Goal: Information Seeking & Learning: Learn about a topic

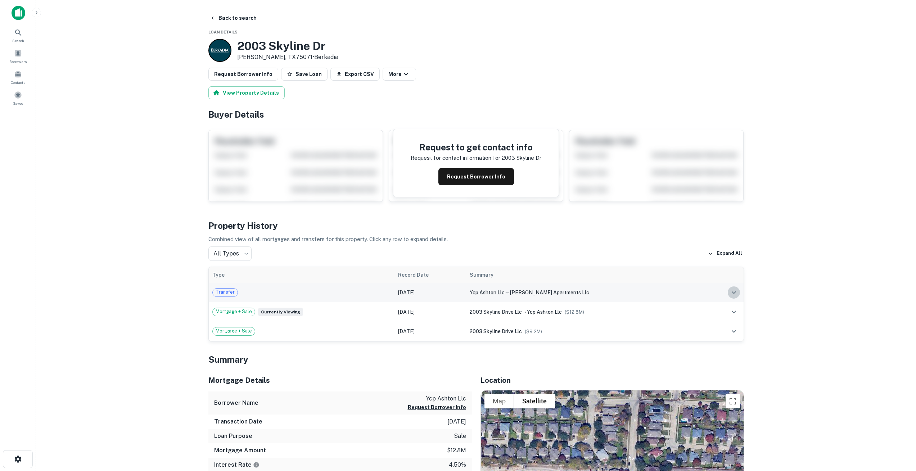
click at [734, 292] on icon "expand row" at bounding box center [734, 292] width 9 height 9
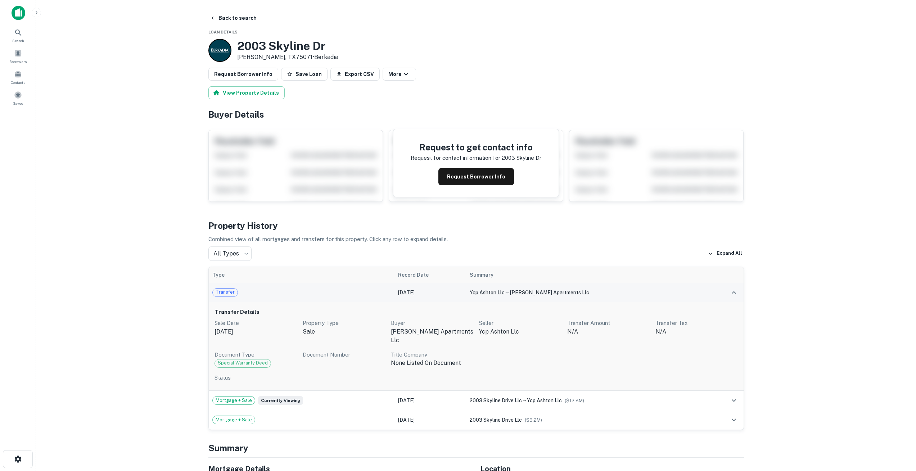
click at [227, 292] on span "Transfer" at bounding box center [225, 292] width 25 height 7
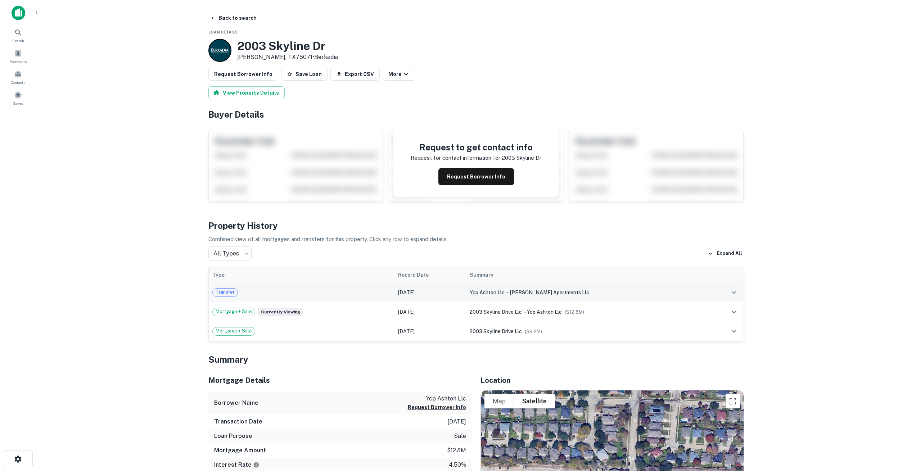
click at [227, 292] on span "Transfer" at bounding box center [225, 292] width 25 height 7
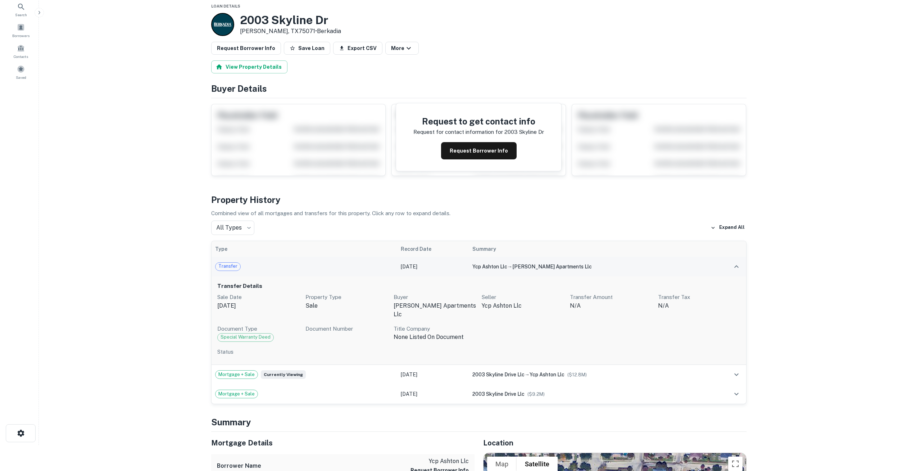
scroll to position [26, 0]
click at [226, 268] on span "Transfer" at bounding box center [225, 265] width 25 height 7
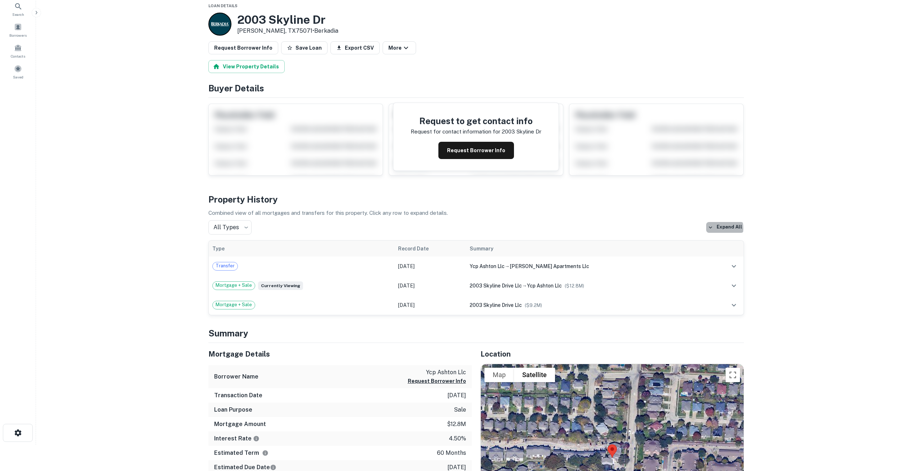
click at [710, 229] on icon "button" at bounding box center [710, 227] width 6 height 6
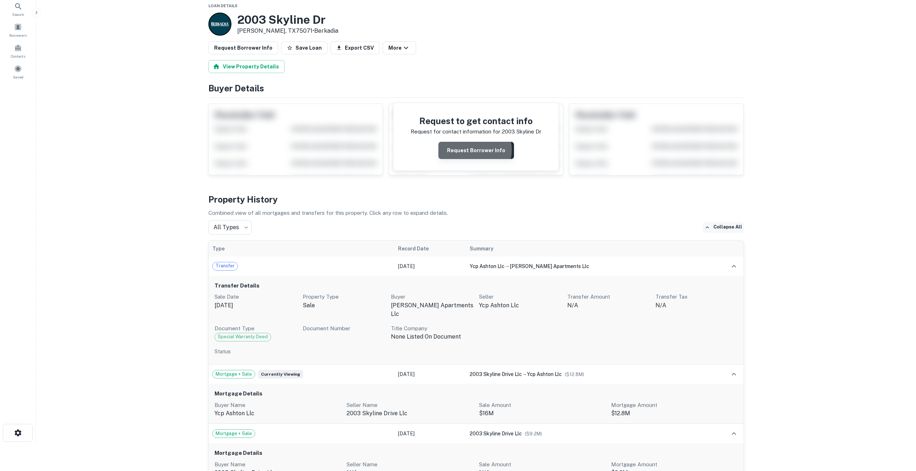
click at [473, 150] on button "Request Borrower Info" at bounding box center [476, 150] width 76 height 17
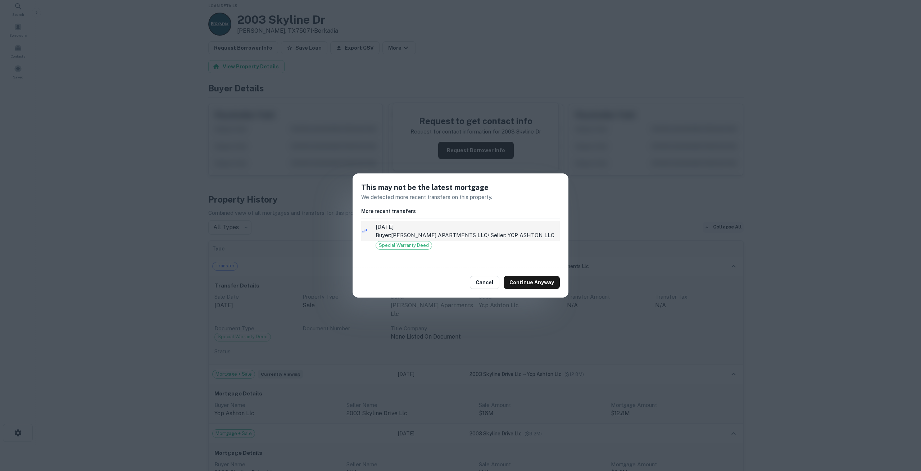
click at [367, 231] on icon at bounding box center [364, 230] width 7 height 7
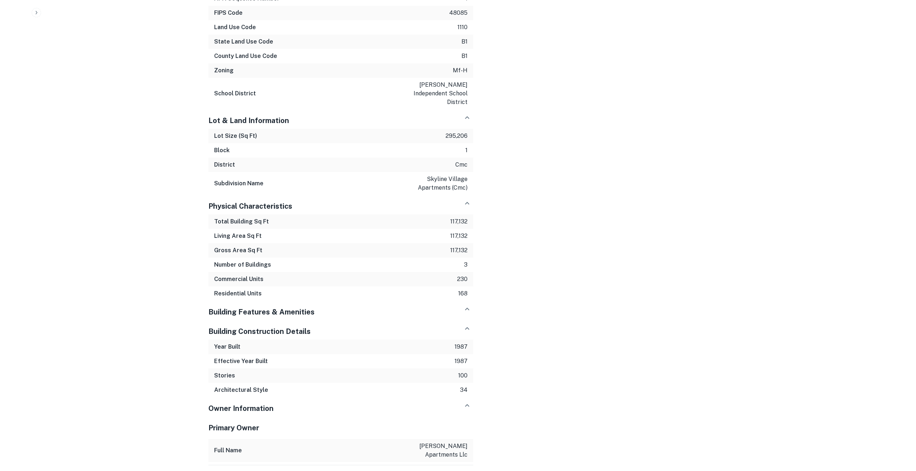
scroll to position [845, 0]
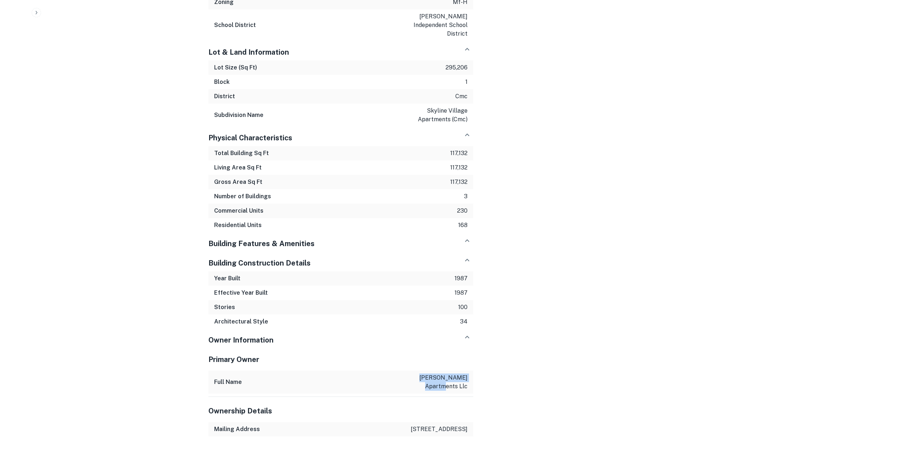
drag, startPoint x: 406, startPoint y: 361, endPoint x: 467, endPoint y: 356, distance: 61.0
click at [467, 374] on p "cp ashton apartments llc" at bounding box center [435, 382] width 65 height 17
copy p "cp ashton apartments"
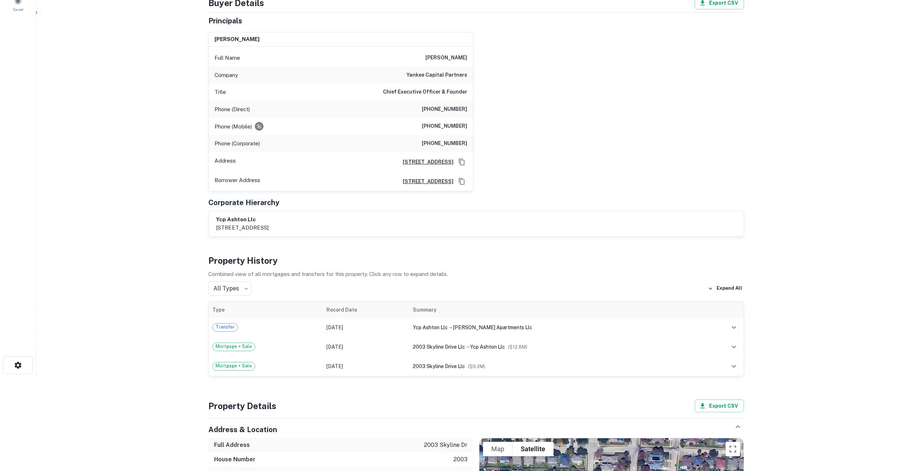
scroll to position [0, 0]
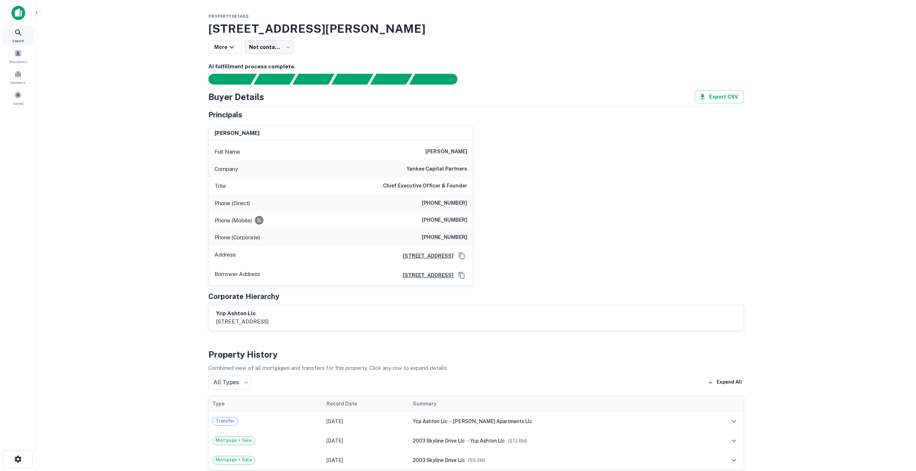
click at [18, 31] on icon at bounding box center [18, 32] width 9 height 9
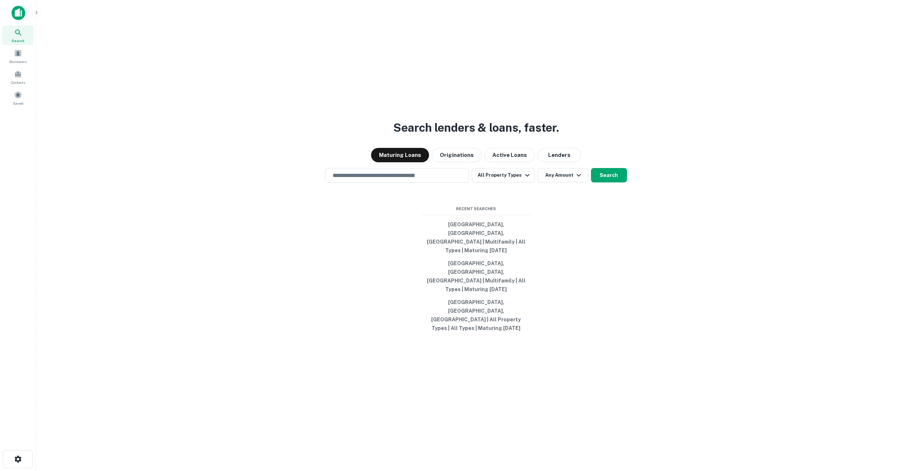
click at [352, 180] on input "text" at bounding box center [396, 175] width 137 height 8
paste input "**********"
type input "**********"
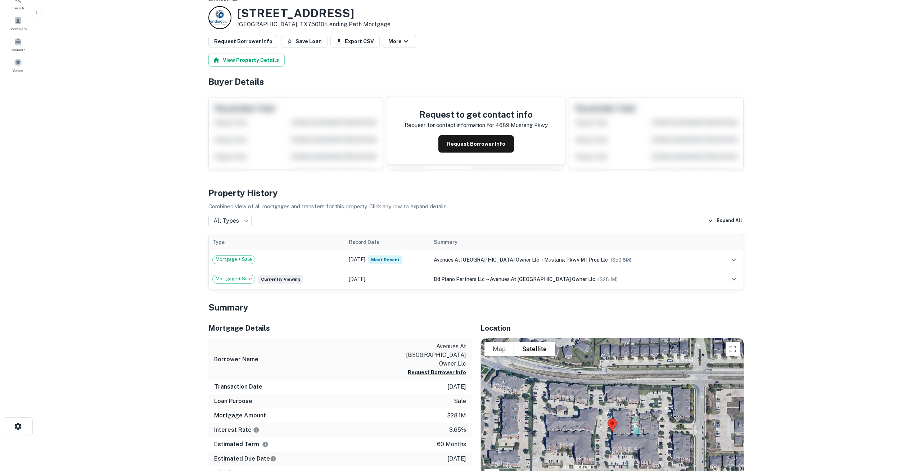
scroll to position [33, 0]
click at [238, 258] on span "Mortgage + Sale" at bounding box center [234, 259] width 42 height 7
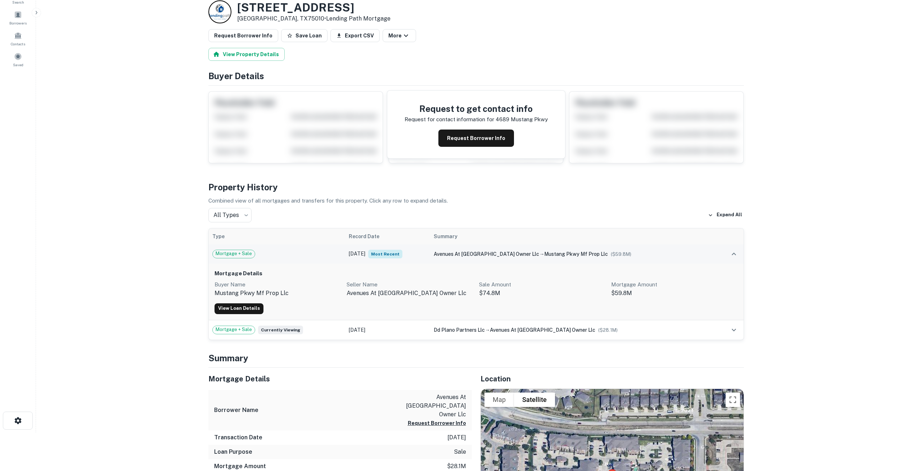
scroll to position [39, 0]
click at [600, 252] on span "mustang pkwy mf prop llc" at bounding box center [576, 254] width 64 height 6
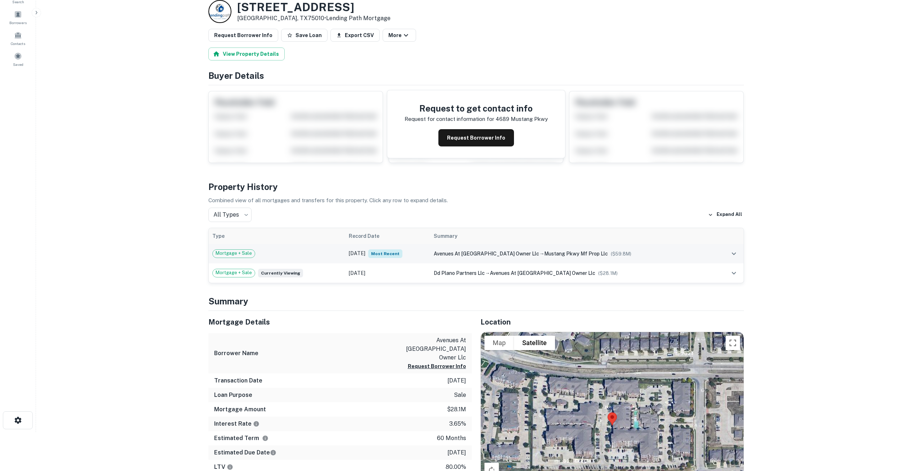
click at [600, 252] on span "mustang pkwy mf prop llc" at bounding box center [576, 254] width 64 height 6
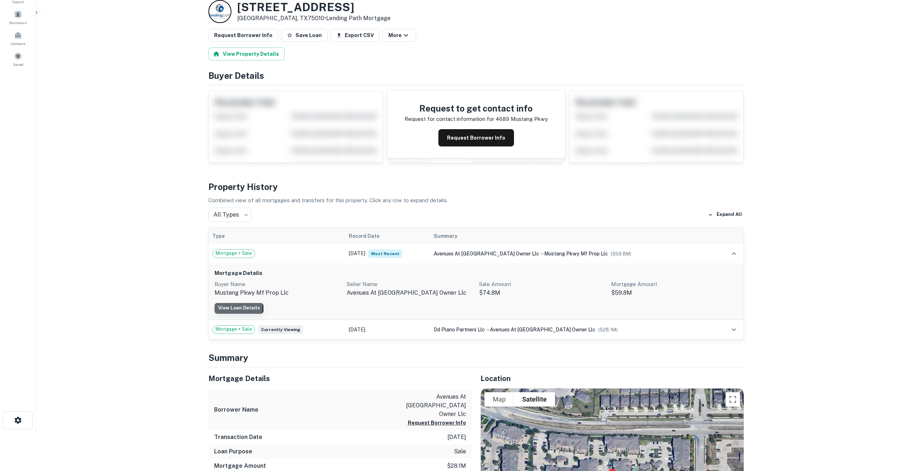
click at [237, 307] on link "View Loan Details" at bounding box center [239, 308] width 49 height 11
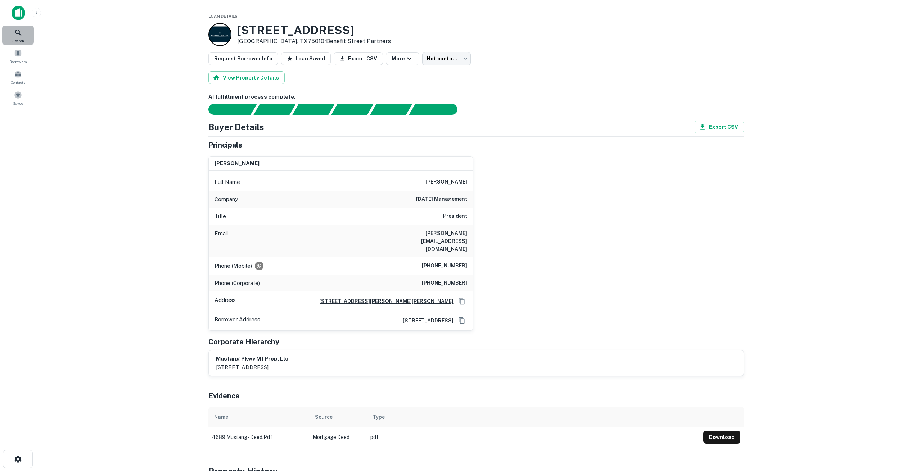
click at [17, 37] on icon at bounding box center [18, 32] width 9 height 9
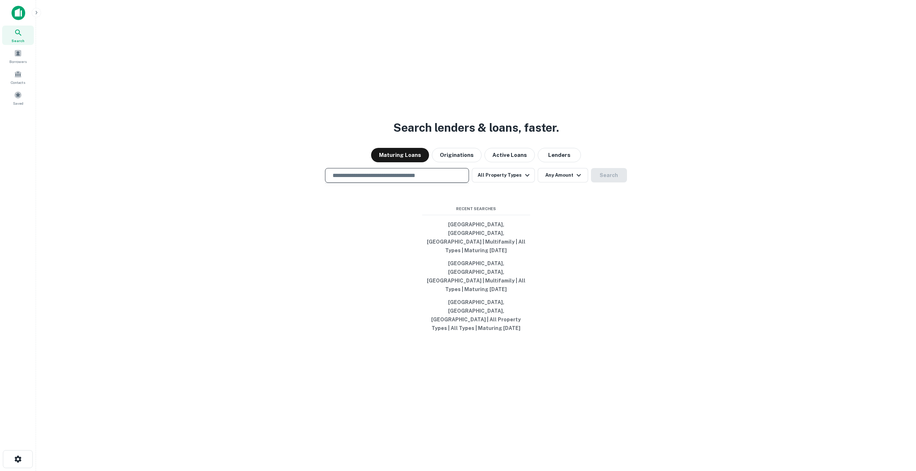
click at [345, 180] on input "text" at bounding box center [396, 175] width 137 height 8
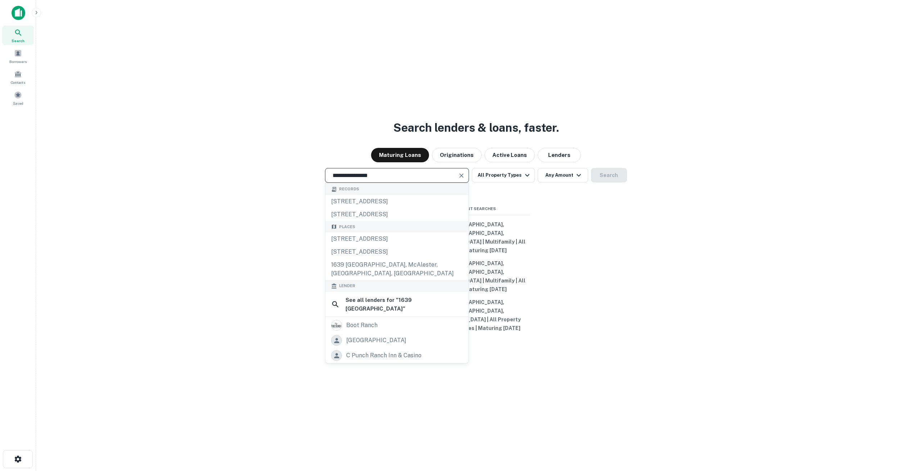
type input "**********"
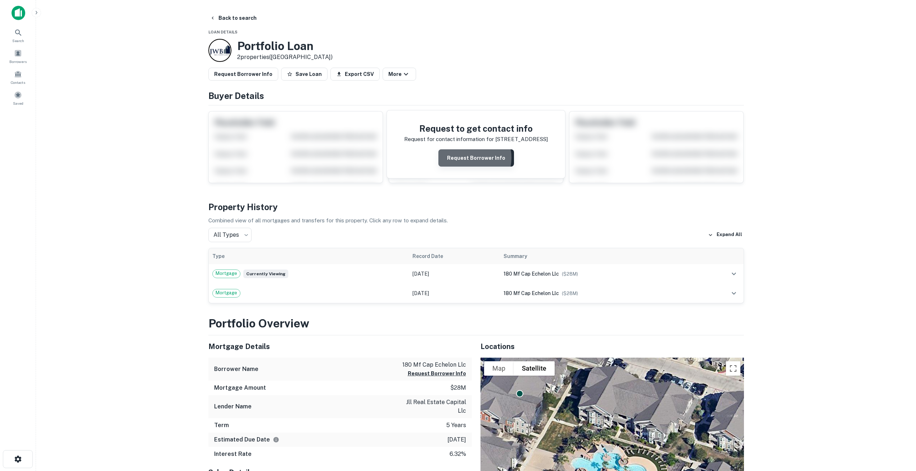
click at [466, 158] on button "Request Borrower Info" at bounding box center [476, 157] width 76 height 17
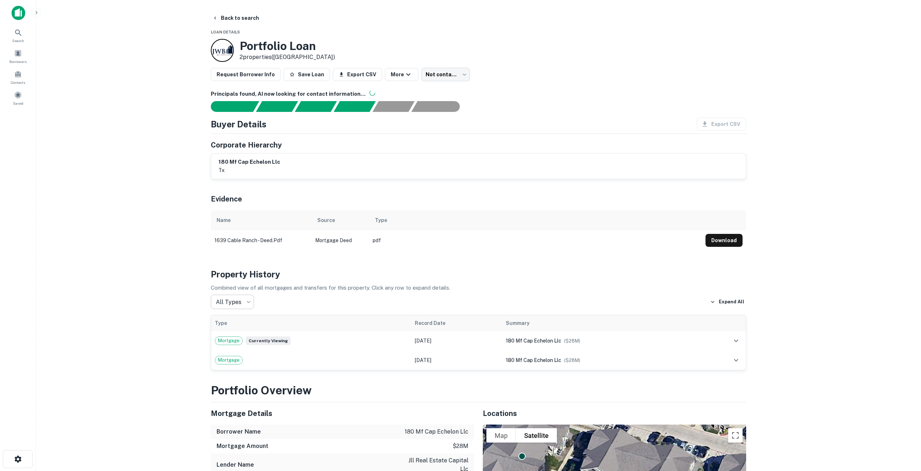
click at [226, 303] on body "Search Borrowers Contacts Saved Back to search Loan Details Portfolio Loan 2 pr…" at bounding box center [460, 235] width 921 height 471
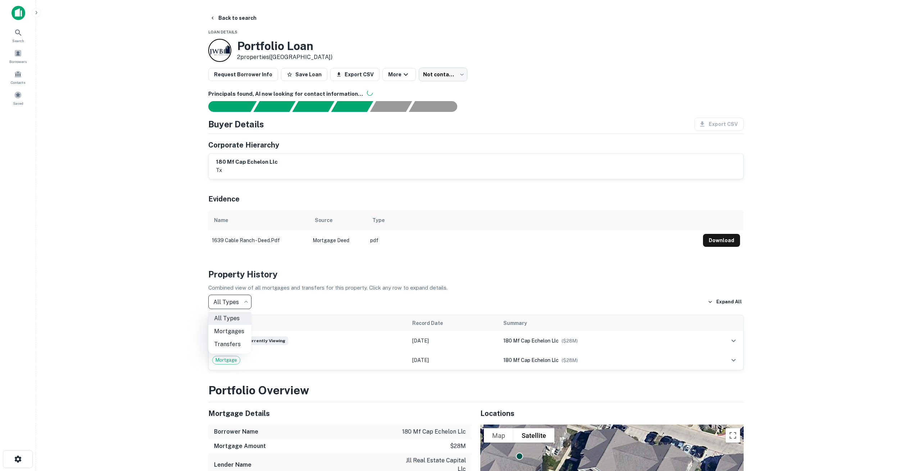
click at [226, 303] on div at bounding box center [460, 235] width 921 height 471
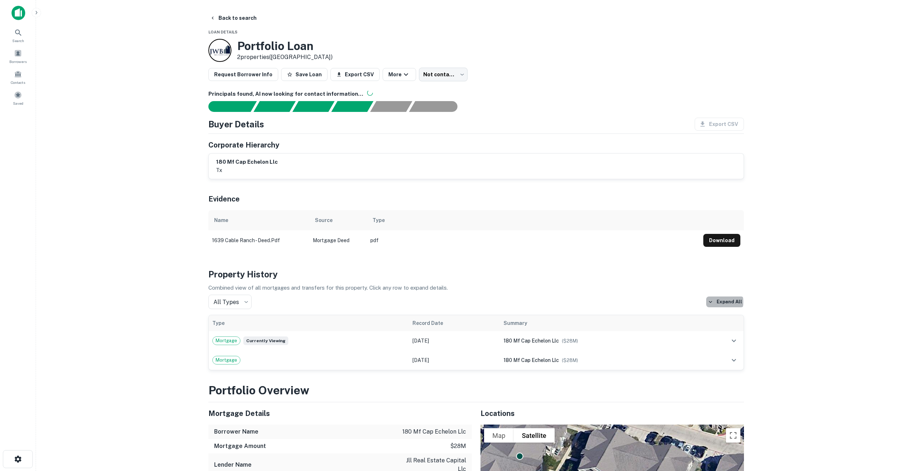
click at [712, 302] on icon "button" at bounding box center [710, 302] width 6 height 6
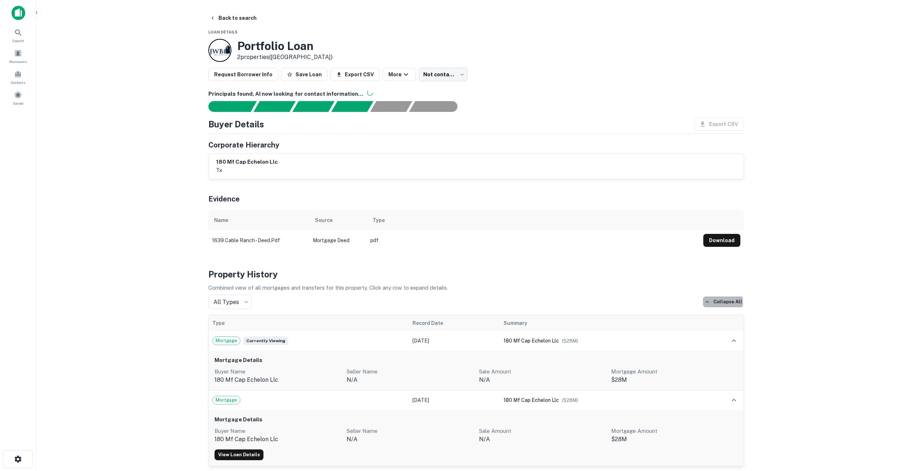
click at [710, 302] on icon "button" at bounding box center [707, 302] width 6 height 6
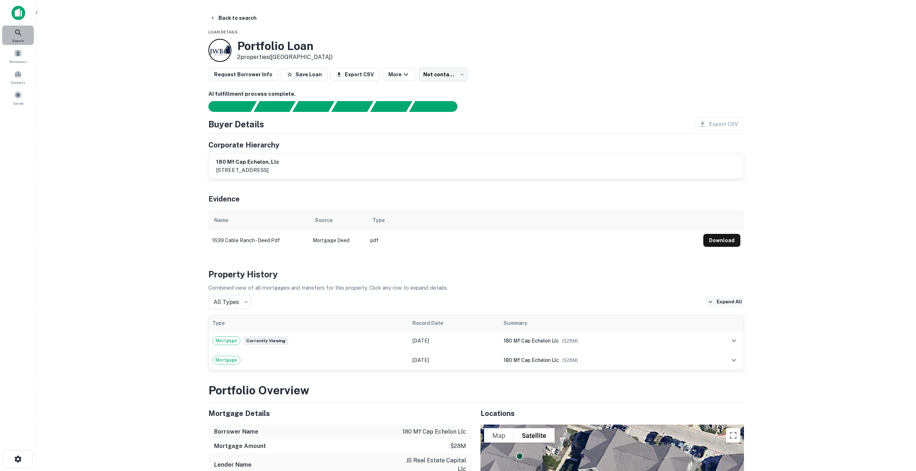
click at [19, 36] on icon at bounding box center [18, 32] width 9 height 9
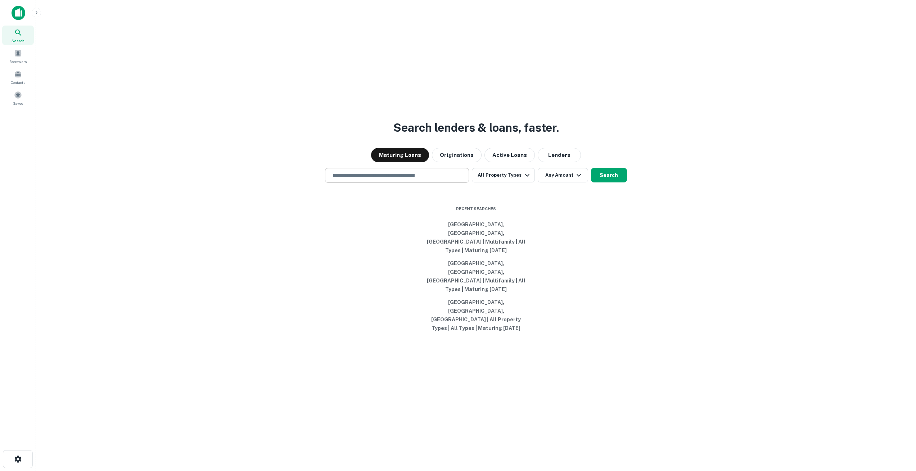
click at [349, 180] on input "text" at bounding box center [396, 175] width 137 height 8
paste input "**********"
type input "**********"
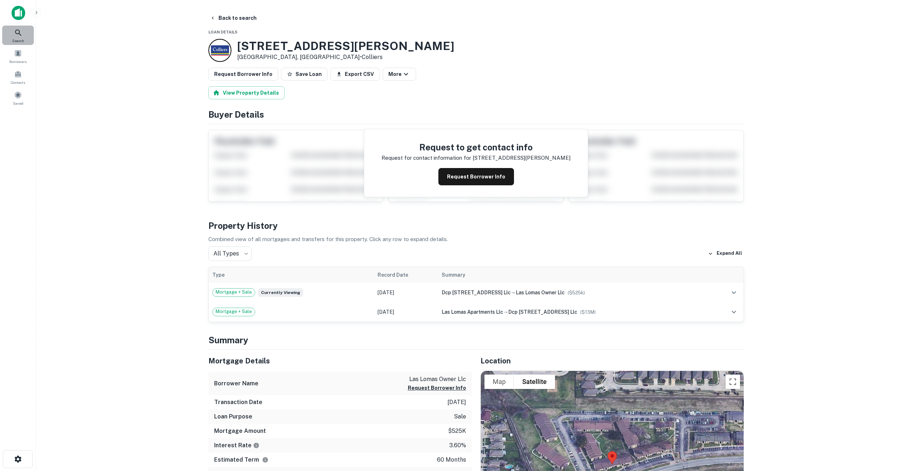
click at [15, 31] on icon at bounding box center [18, 32] width 9 height 9
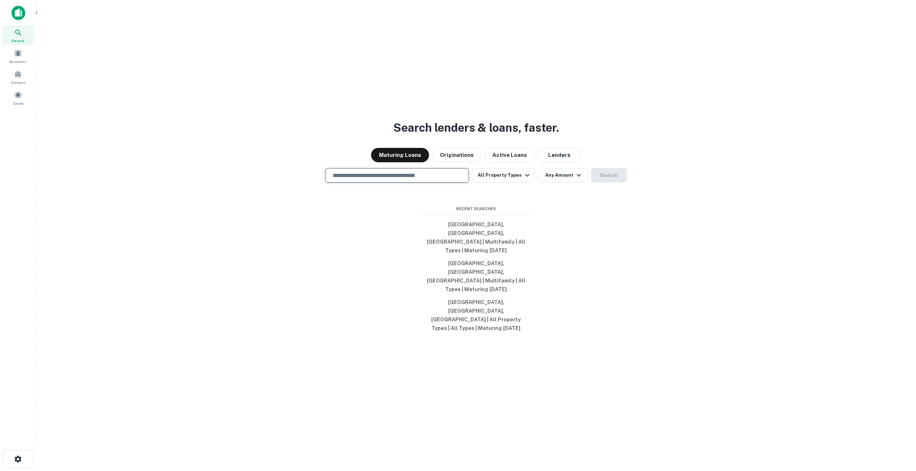
type input "**********"
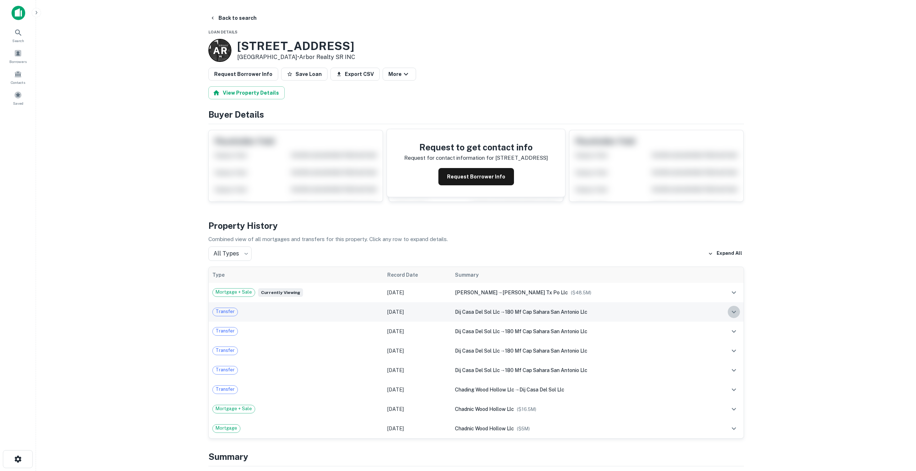
click at [734, 314] on icon "expand row" at bounding box center [734, 312] width 9 height 9
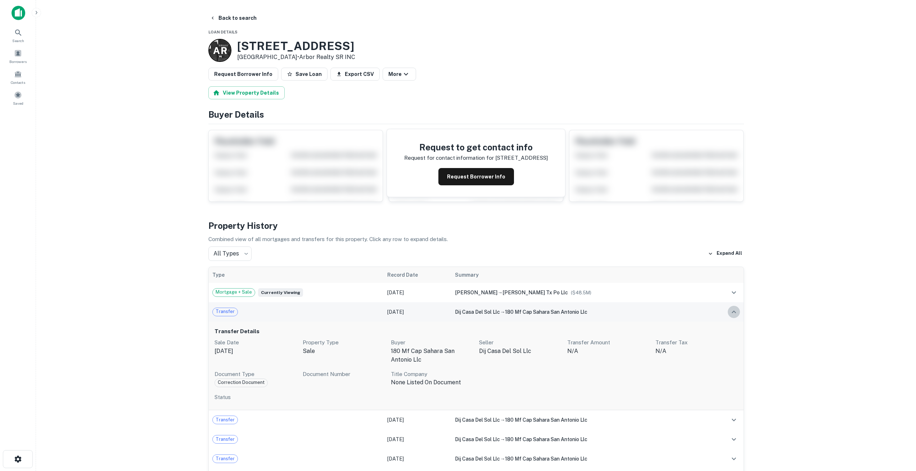
click at [734, 314] on icon "expand row" at bounding box center [734, 312] width 9 height 9
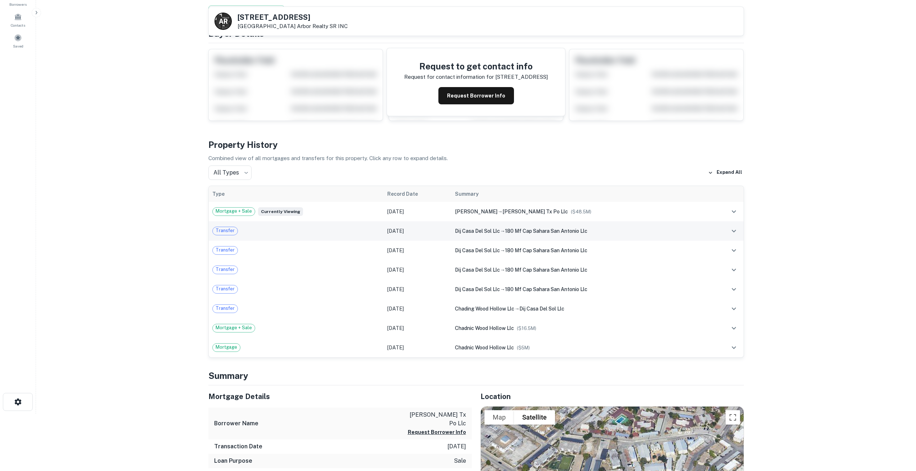
scroll to position [58, 0]
click at [475, 96] on button "Request Borrower Info" at bounding box center [476, 95] width 76 height 17
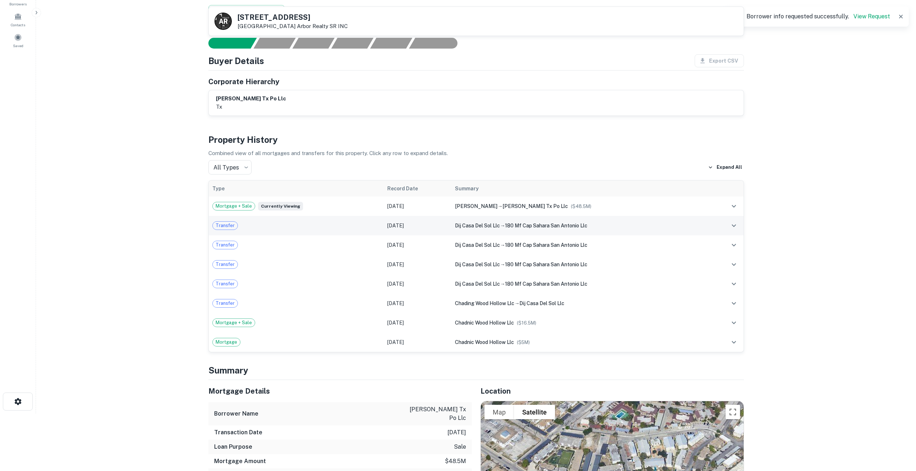
click at [342, 225] on div "Transfer" at bounding box center [296, 225] width 168 height 9
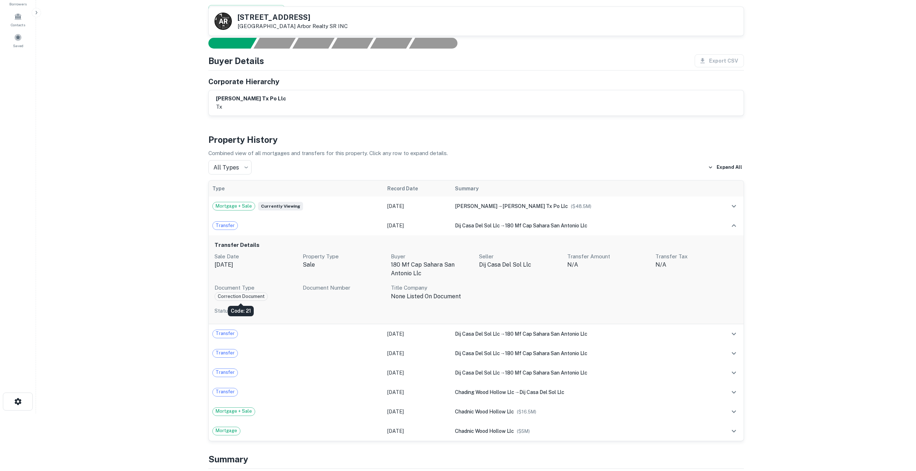
click at [238, 297] on span "Correction Document" at bounding box center [241, 296] width 53 height 7
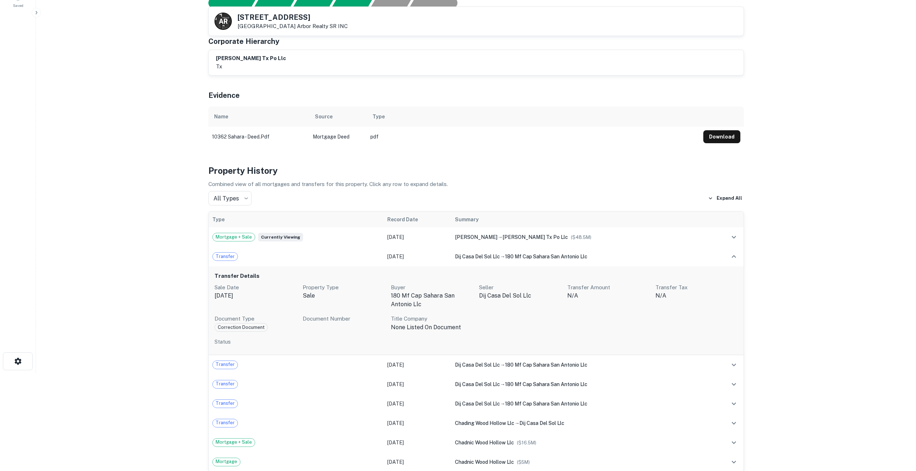
scroll to position [168, 0]
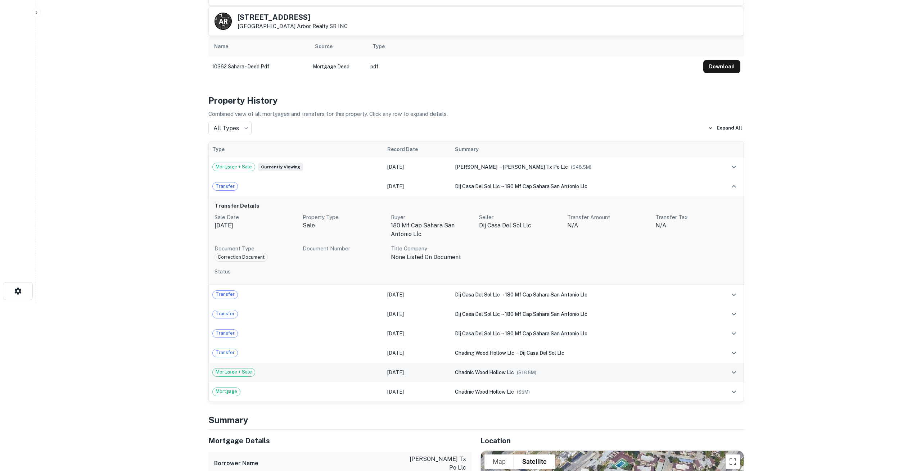
click at [388, 369] on td "Feb 25, 2015" at bounding box center [418, 372] width 68 height 19
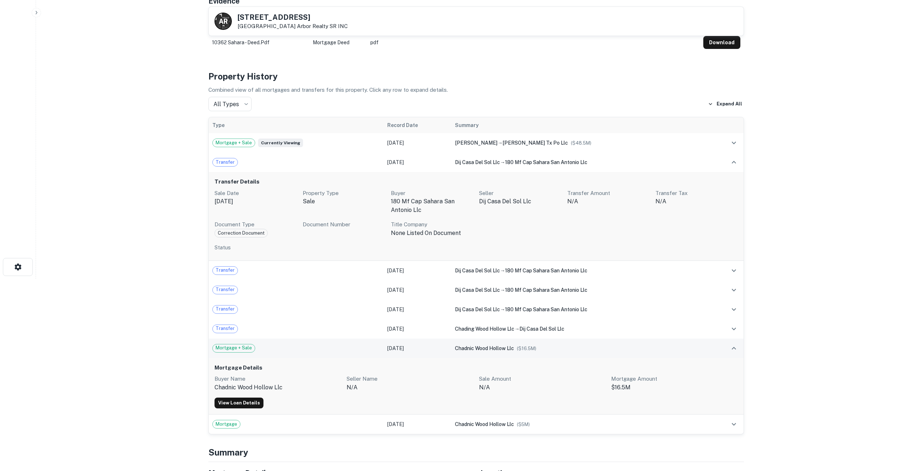
scroll to position [193, 0]
click at [405, 329] on td "Oct 25, 2017" at bounding box center [418, 328] width 68 height 19
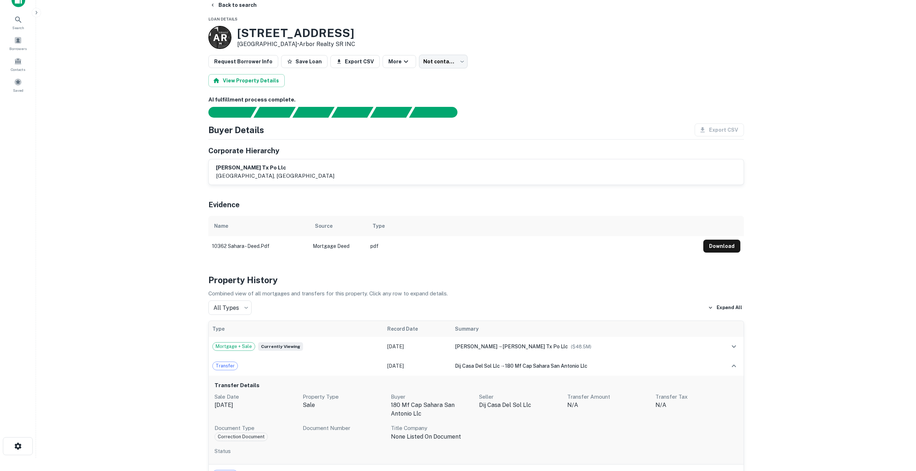
scroll to position [0, 0]
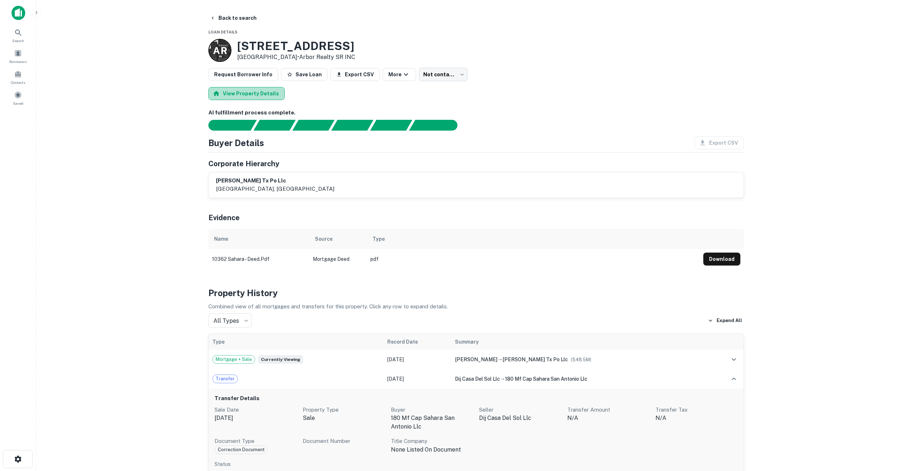
click at [258, 96] on button "View Property Details" at bounding box center [246, 93] width 76 height 13
click at [256, 92] on button "View Property Details" at bounding box center [246, 93] width 76 height 13
click at [247, 74] on button "Request Borrower Info" at bounding box center [243, 74] width 70 height 13
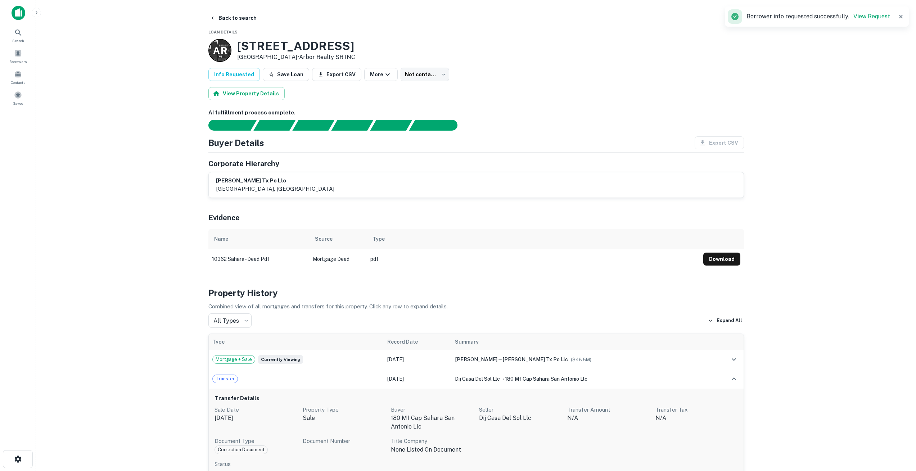
click at [872, 14] on link "View Request" at bounding box center [871, 16] width 37 height 7
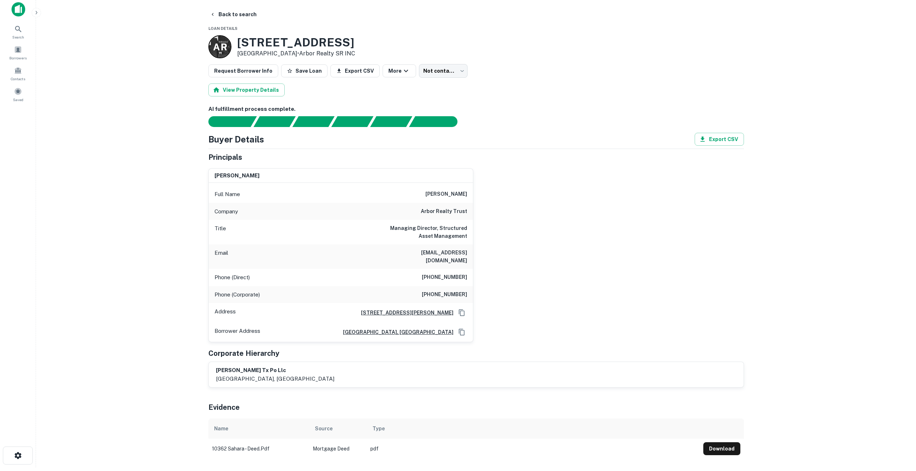
scroll to position [4, 0]
click at [298, 71] on button "Save Loan" at bounding box center [304, 70] width 46 height 13
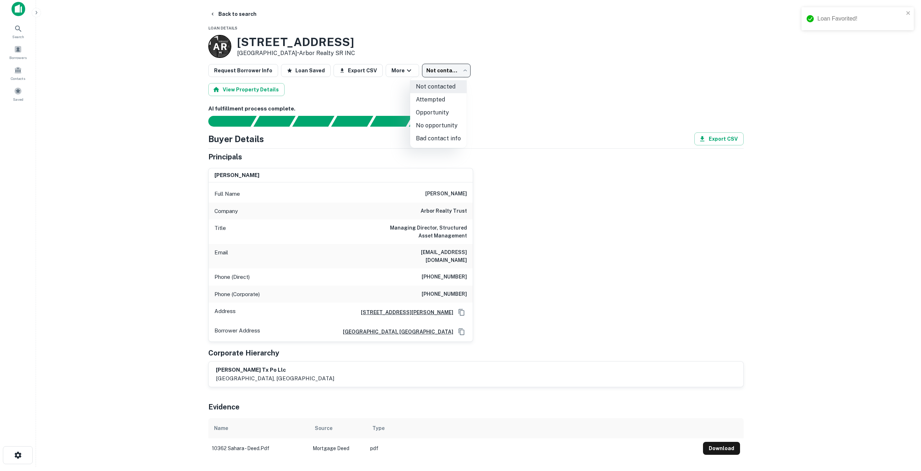
click at [455, 71] on body "Loan Favorited! Search Borrowers Contacts Saved Back to search Loan Details A R…" at bounding box center [460, 231] width 921 height 471
click at [444, 110] on li "Opportunity" at bounding box center [438, 112] width 57 height 13
type input "**********"
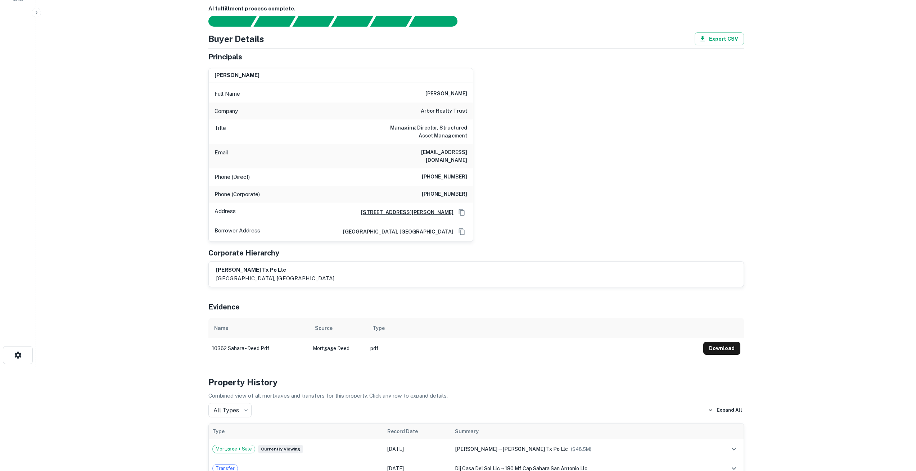
scroll to position [0, 0]
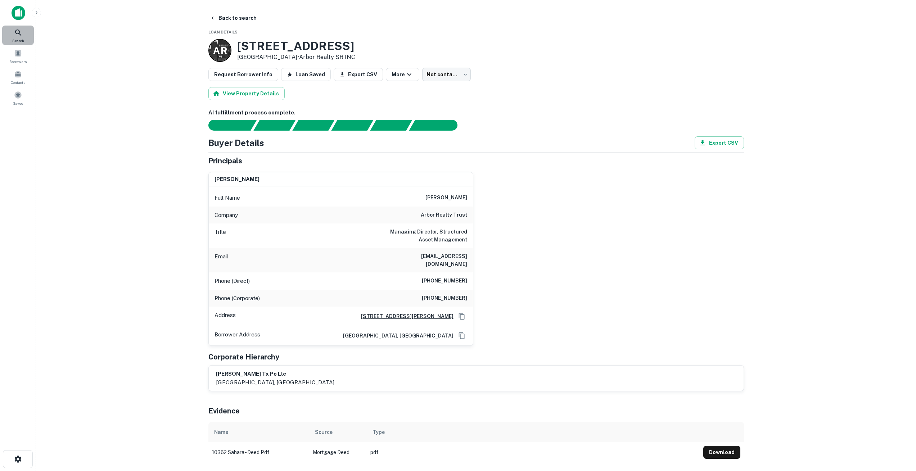
click at [18, 36] on icon at bounding box center [18, 32] width 9 height 9
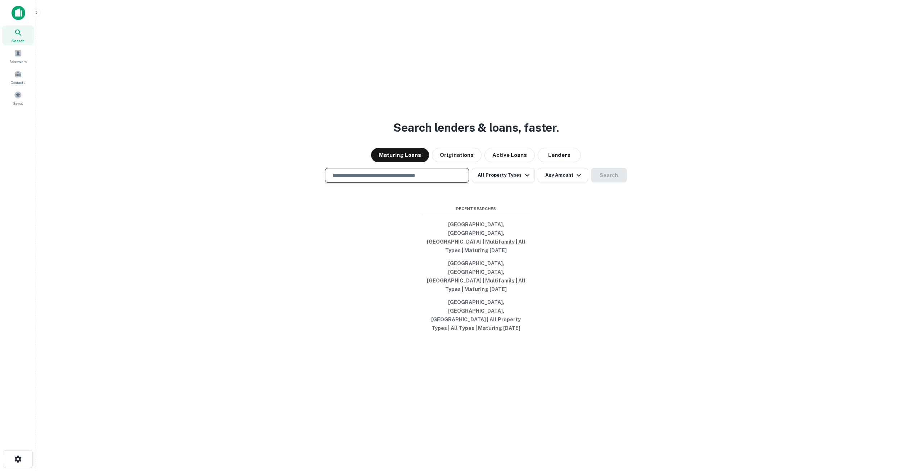
type input "**********"
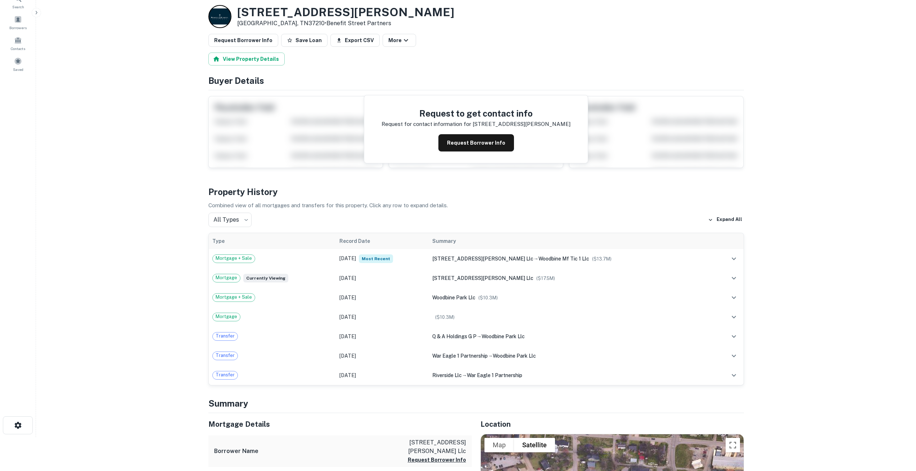
scroll to position [34, 0]
click at [315, 258] on div "Mortgage + Sale" at bounding box center [272, 258] width 120 height 9
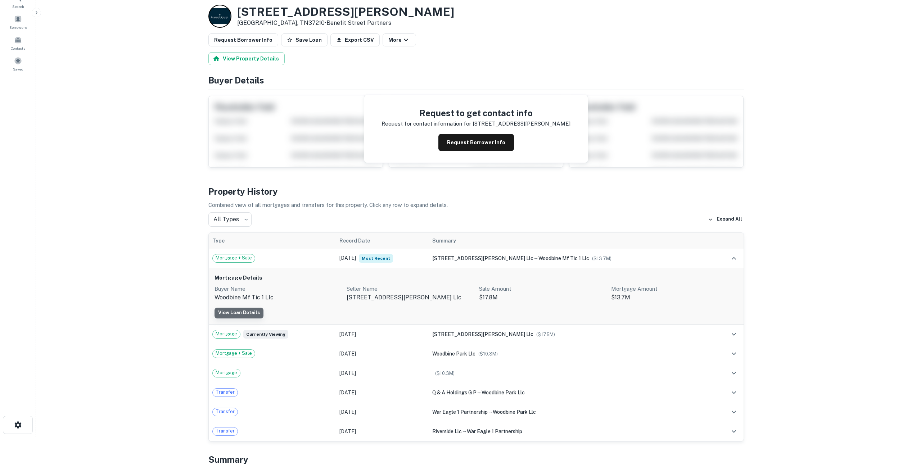
click at [244, 310] on link "View Loan Details" at bounding box center [239, 313] width 49 height 11
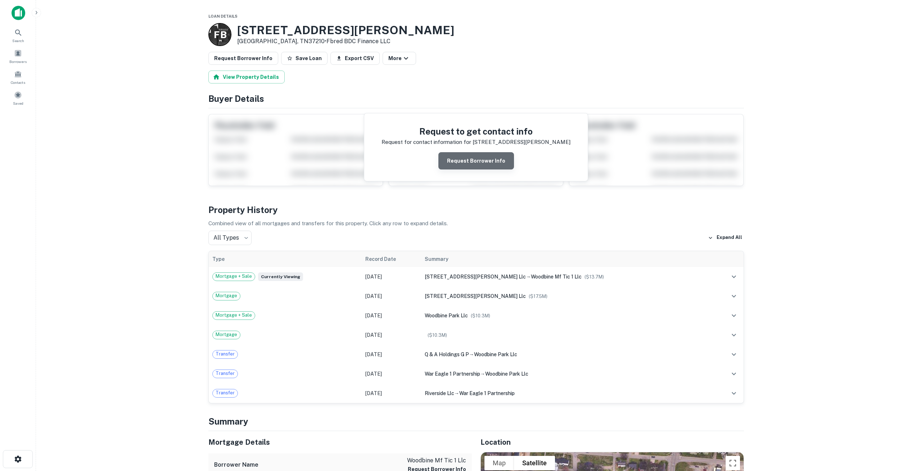
click at [496, 161] on button "Request Borrower Info" at bounding box center [476, 160] width 76 height 17
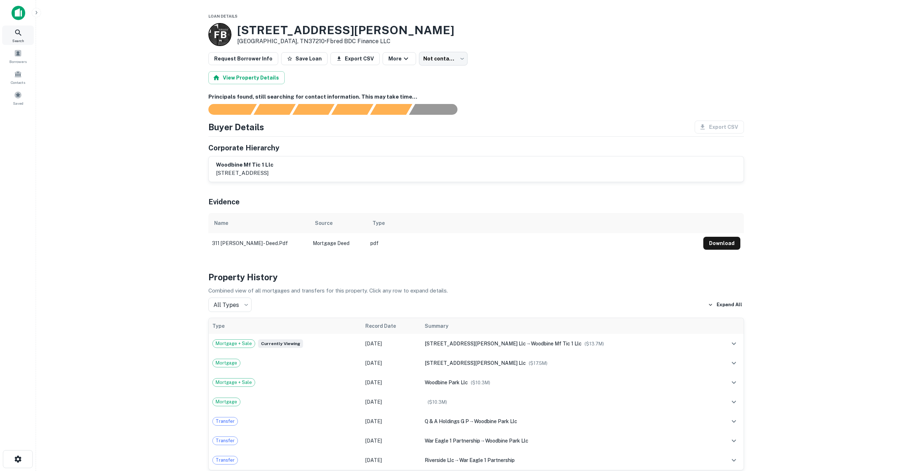
click at [18, 34] on icon at bounding box center [18, 32] width 9 height 9
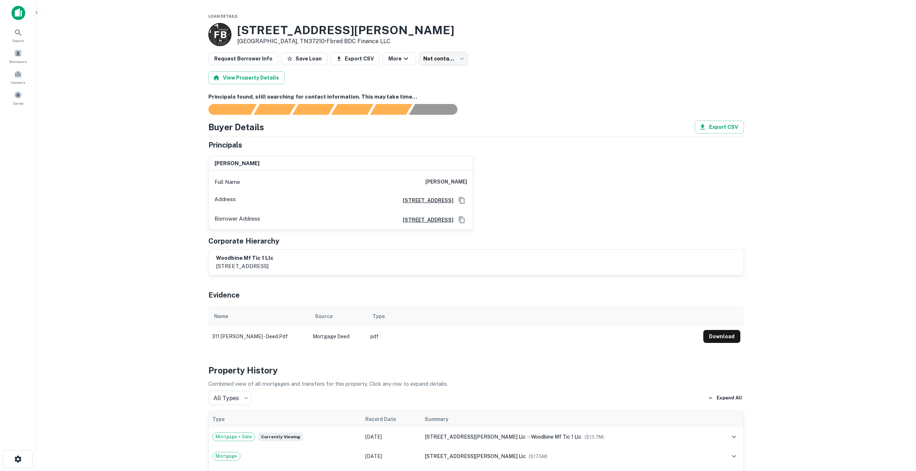
click at [218, 37] on p "F B" at bounding box center [220, 35] width 12 height 14
click at [221, 35] on p "F B" at bounding box center [220, 35] width 12 height 14
click at [22, 36] on icon at bounding box center [18, 32] width 9 height 9
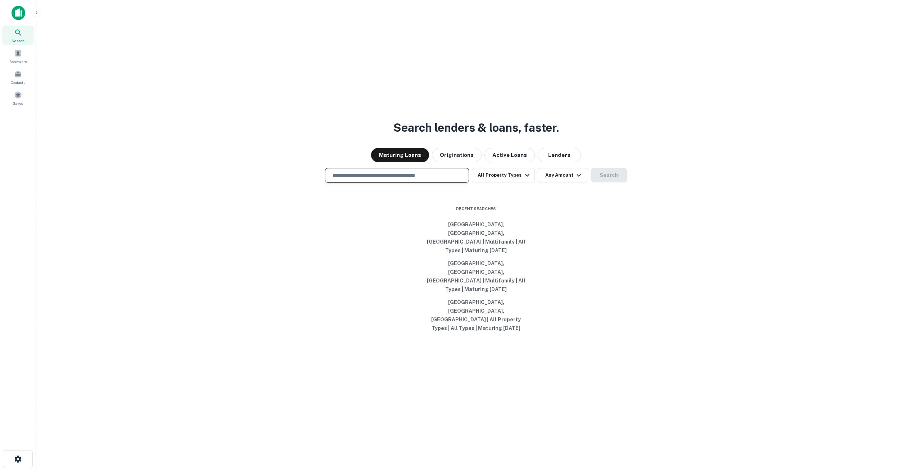
click at [345, 180] on input "text" at bounding box center [396, 175] width 137 height 8
paste input "**********"
type input "**********"
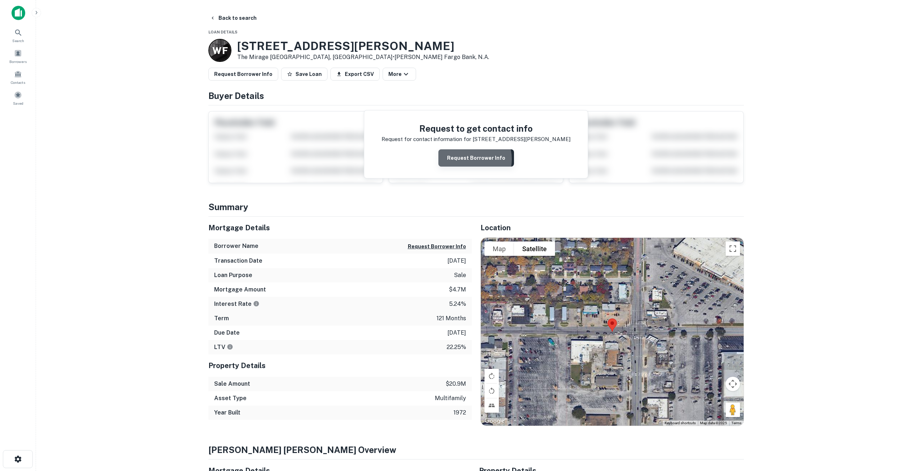
click at [468, 159] on button "Request Borrower Info" at bounding box center [476, 157] width 76 height 17
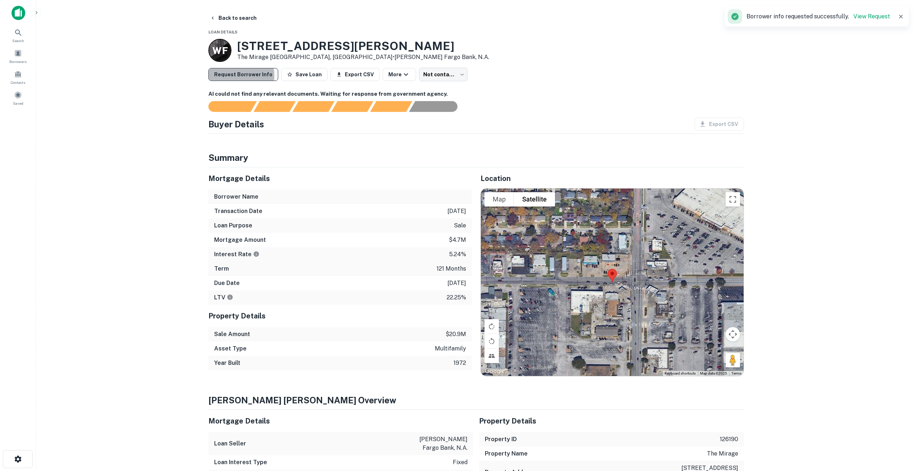
click at [226, 76] on button "Request Borrower Info" at bounding box center [243, 74] width 70 height 13
click at [877, 18] on link "View Request" at bounding box center [871, 16] width 37 height 7
click at [290, 75] on button "Save Loan" at bounding box center [304, 74] width 46 height 13
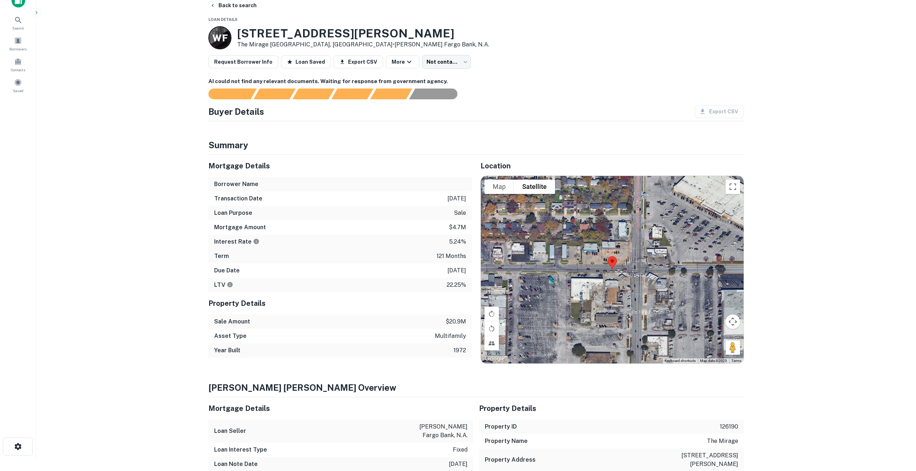
scroll to position [13, 0]
click at [16, 21] on icon at bounding box center [18, 19] width 9 height 9
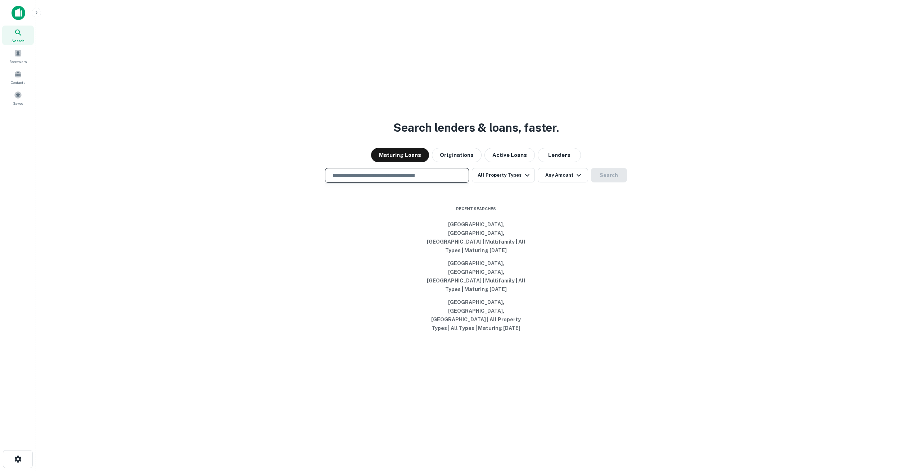
click at [355, 180] on input "text" at bounding box center [396, 175] width 137 height 8
type input "**********"
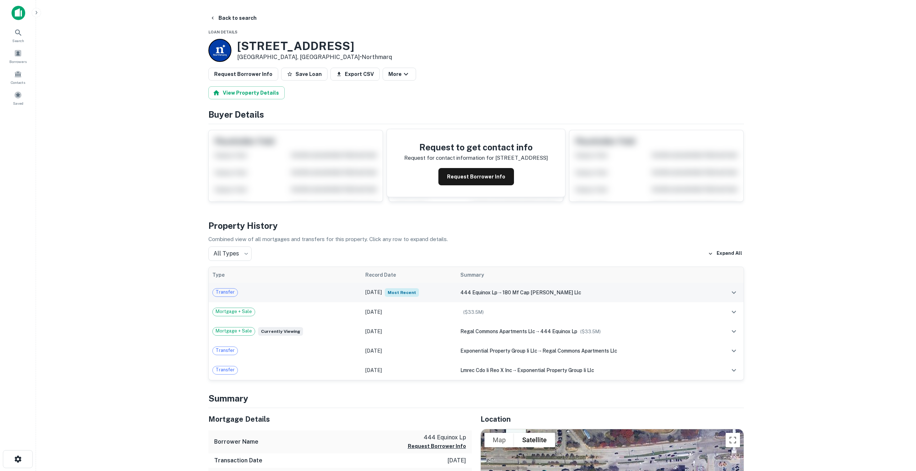
click at [368, 293] on td "Aug 15, 2021 Most Recent" at bounding box center [409, 292] width 95 height 19
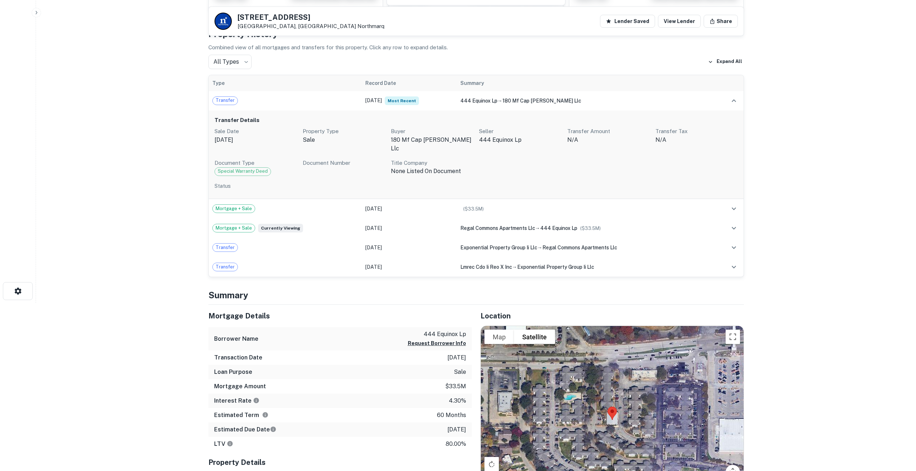
scroll to position [168, 0]
click at [249, 168] on span "Special Warranty Deed" at bounding box center [243, 171] width 56 height 7
click at [228, 100] on span "Transfer" at bounding box center [225, 100] width 25 height 7
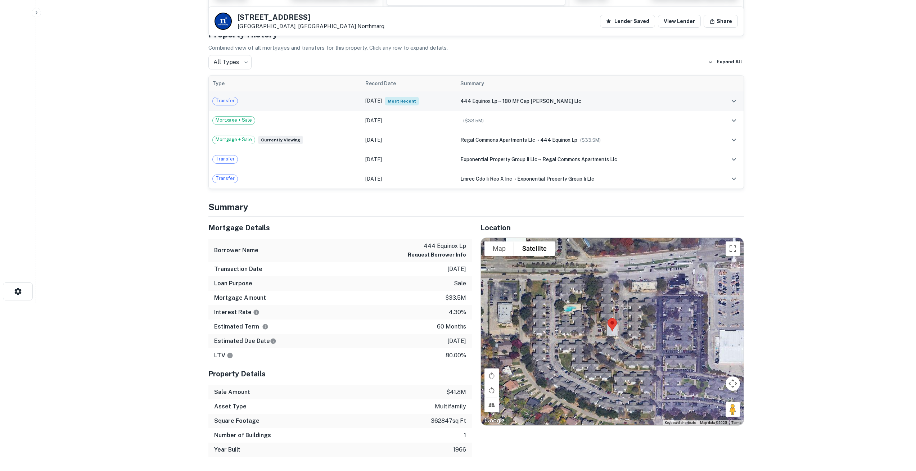
click at [228, 100] on span "Transfer" at bounding box center [225, 100] width 25 height 7
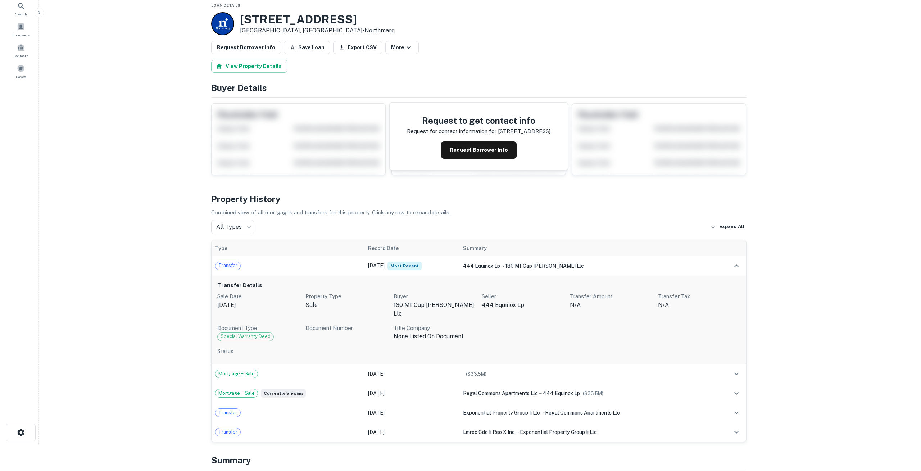
scroll to position [26, 0]
click at [474, 153] on button "Request Borrower Info" at bounding box center [476, 150] width 76 height 17
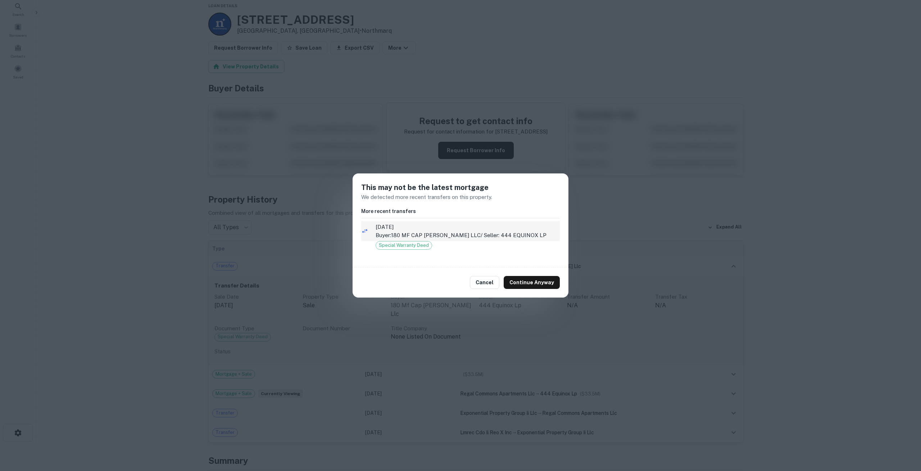
click at [372, 232] on li "8/15/2021 Buyer: 180 MF CAP ABRAMS LLC / Seller: 444 EQUINOX LP" at bounding box center [460, 231] width 199 height 20
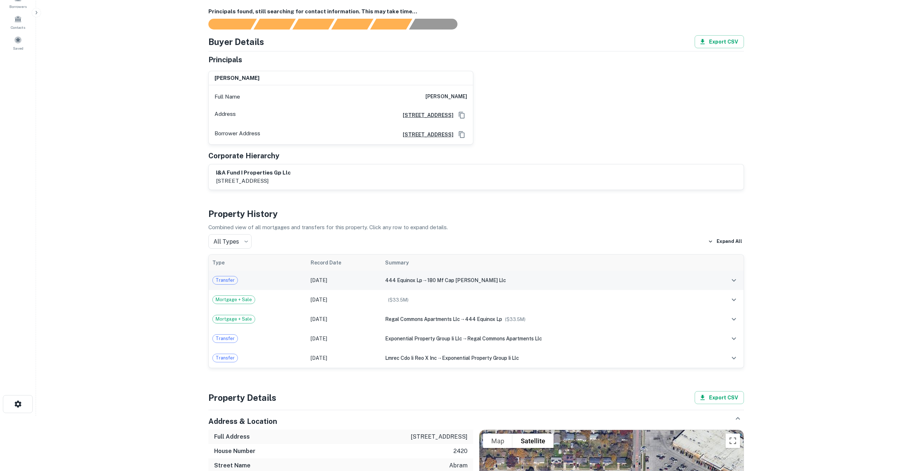
scroll to position [58, 0]
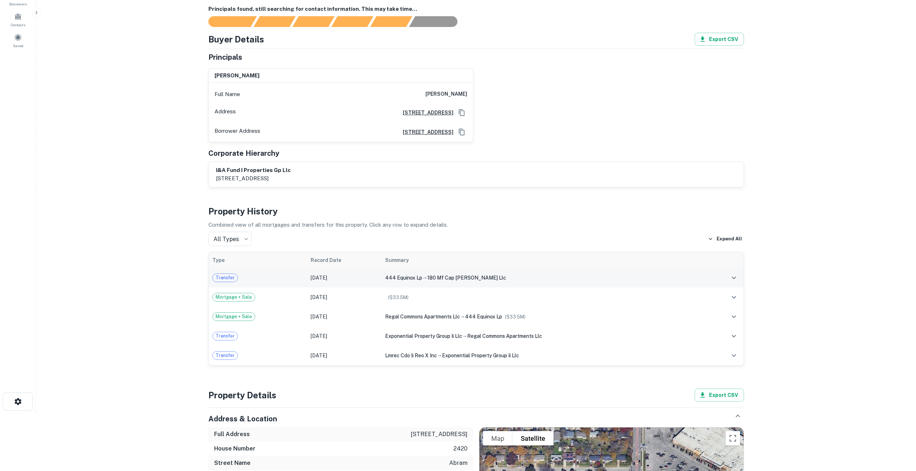
click at [326, 280] on td "Aug 15, 2021" at bounding box center [344, 277] width 75 height 19
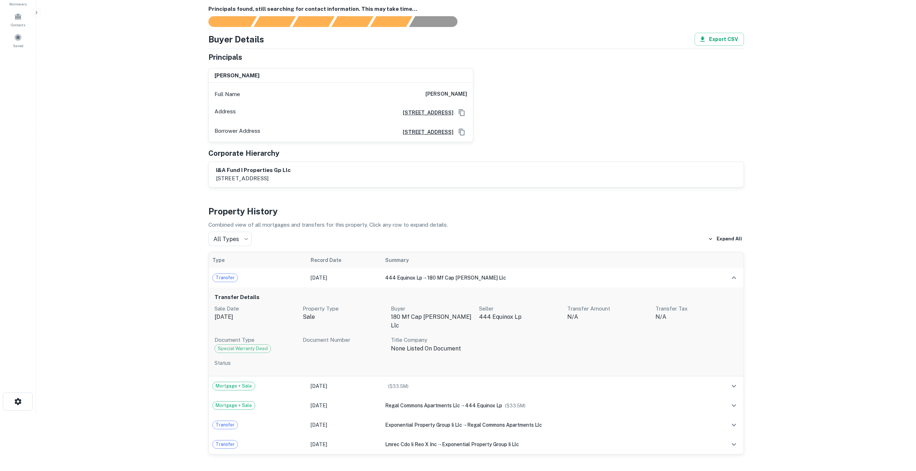
click at [162, 324] on main "Property Details 2420 E Abram St, Arlington, TX, 76010 More Not contacted **** …" at bounding box center [476, 177] width 880 height 471
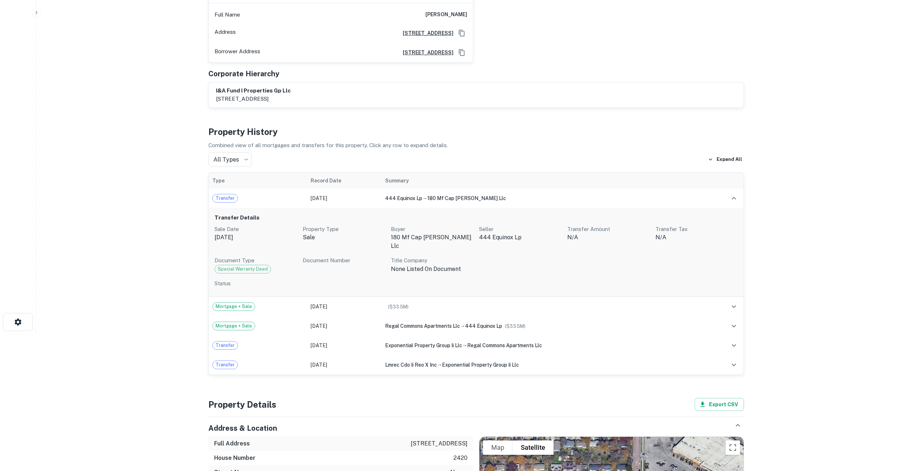
scroll to position [0, 0]
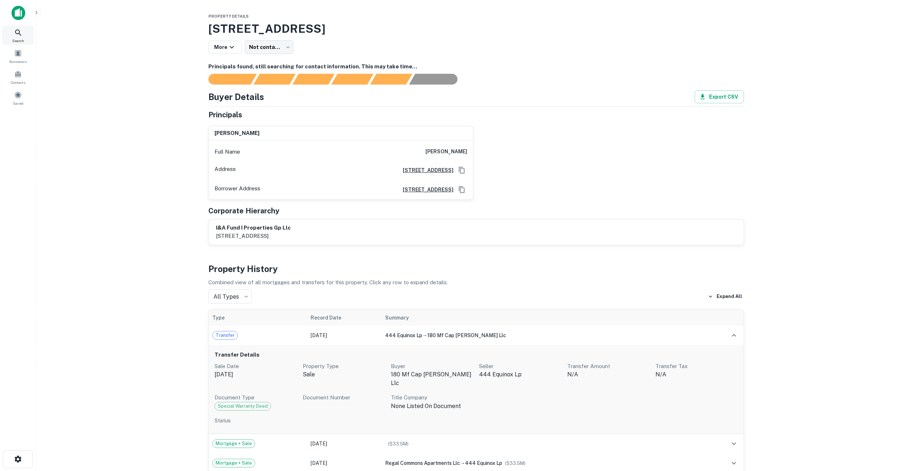
click at [19, 34] on icon at bounding box center [18, 32] width 9 height 9
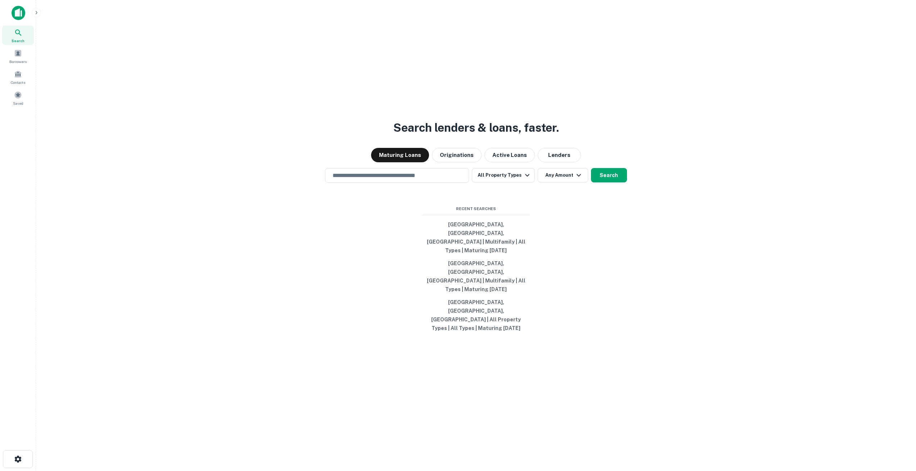
click at [357, 180] on input "text" at bounding box center [396, 175] width 137 height 8
paste input "**********"
type input "**********"
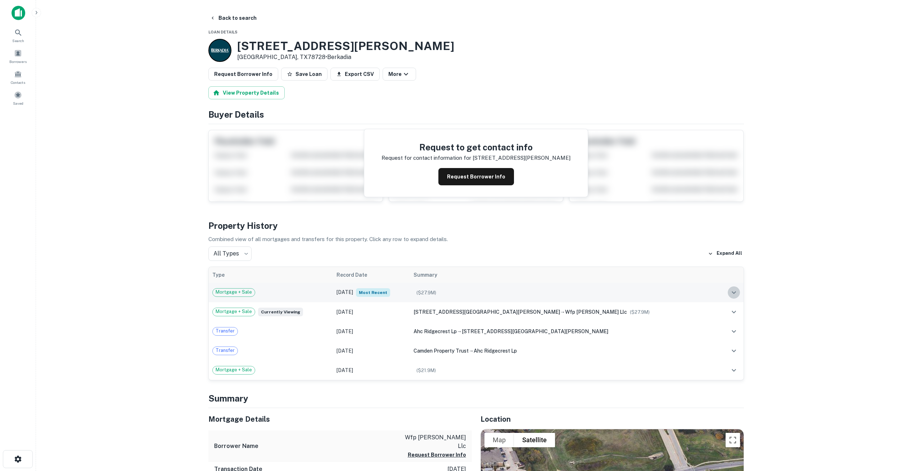
click at [735, 292] on icon "expand row" at bounding box center [734, 292] width 4 height 3
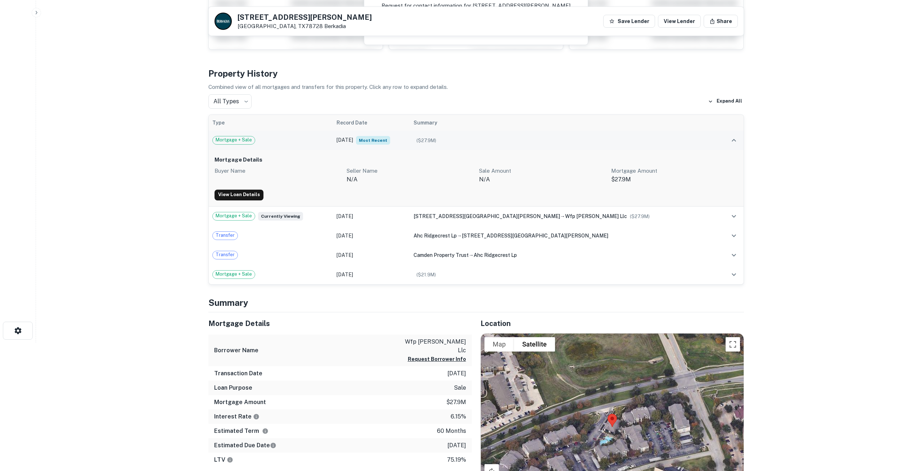
scroll to position [128, 0]
click at [240, 199] on link "View Loan Details" at bounding box center [239, 195] width 49 height 11
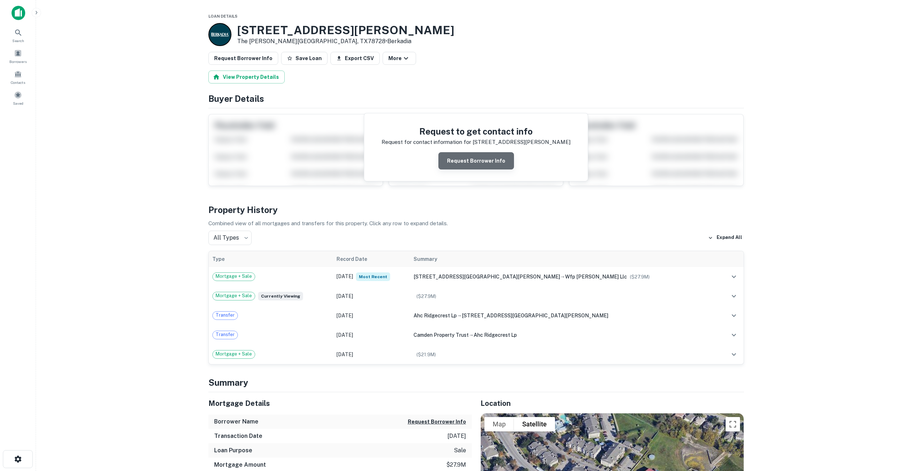
click at [483, 157] on button "Request Borrower Info" at bounding box center [476, 160] width 76 height 17
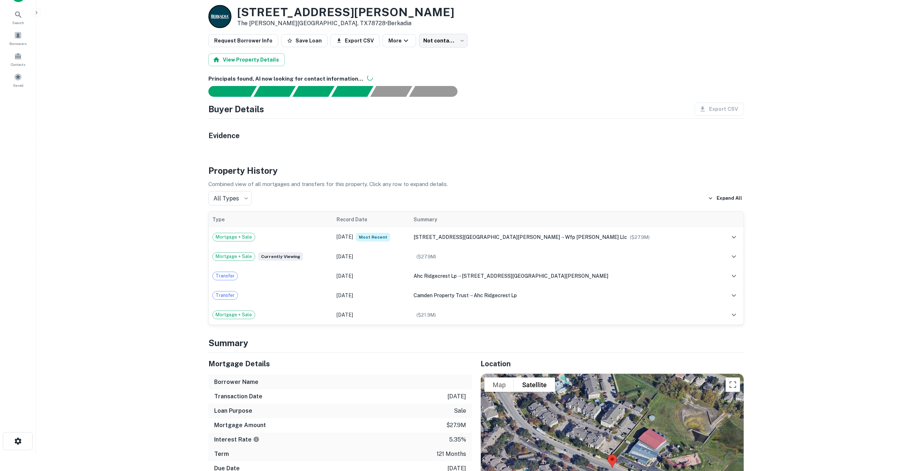
scroll to position [18, 0]
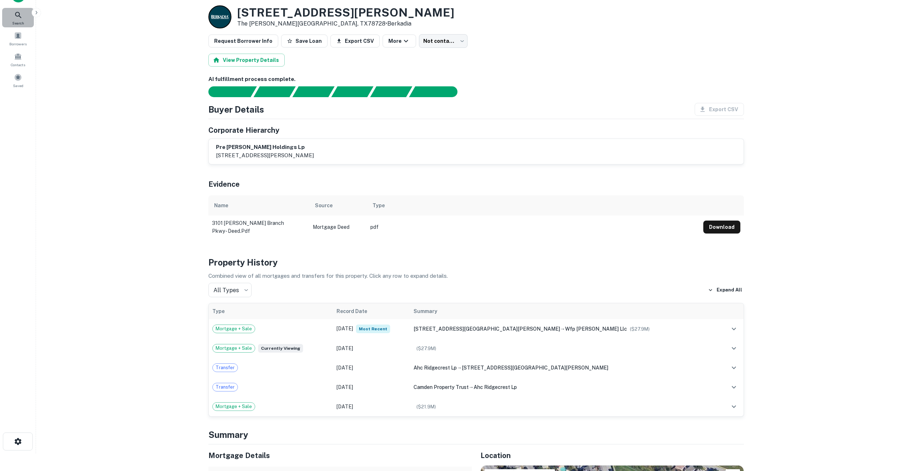
click at [17, 15] on icon at bounding box center [18, 15] width 9 height 9
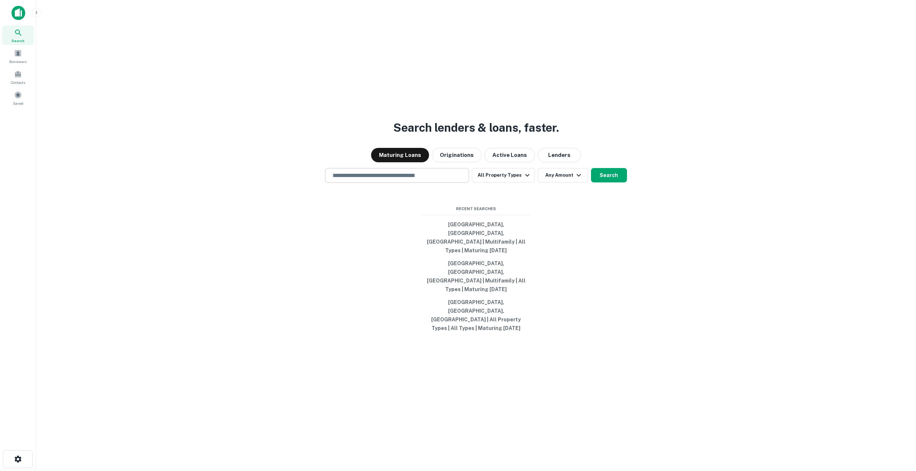
click at [344, 180] on input "text" at bounding box center [396, 175] width 137 height 8
paste input "**********"
type input "**********"
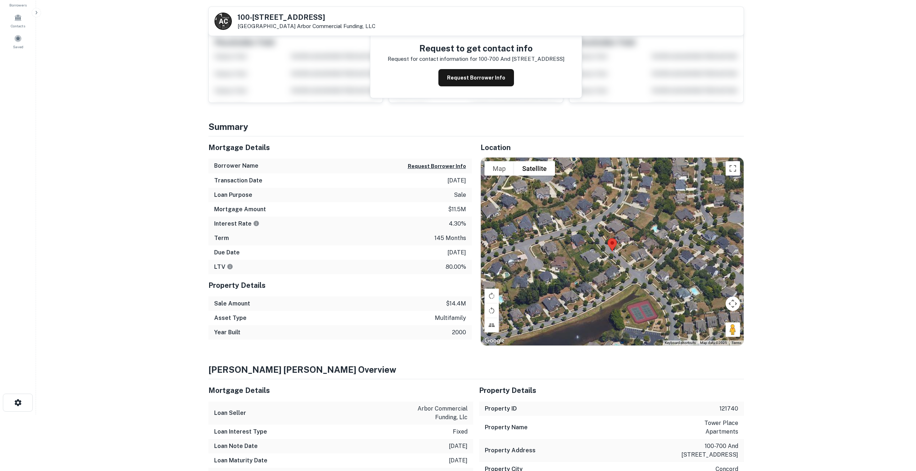
scroll to position [28, 0]
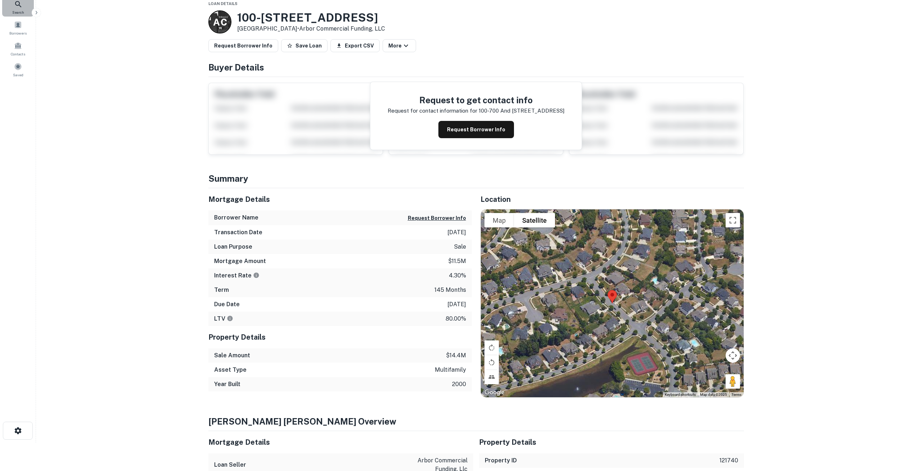
click at [17, 7] on icon at bounding box center [18, 4] width 9 height 9
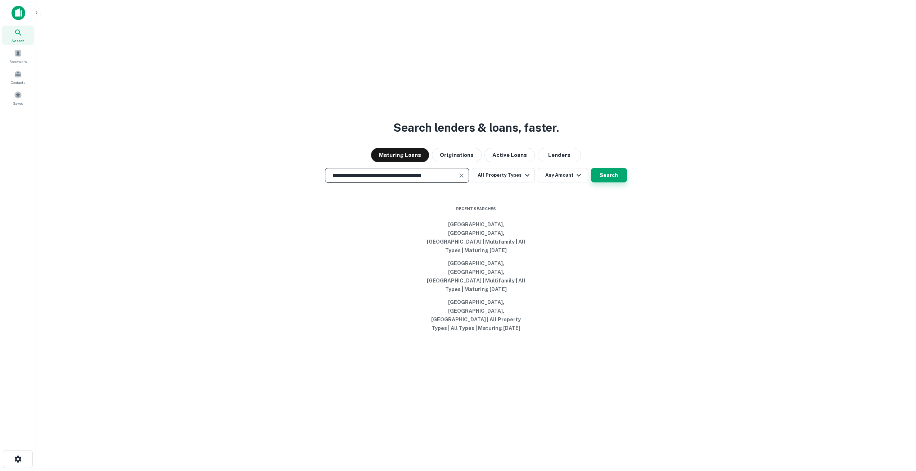
type input "**********"
click at [611, 182] on button "Search" at bounding box center [609, 175] width 36 height 14
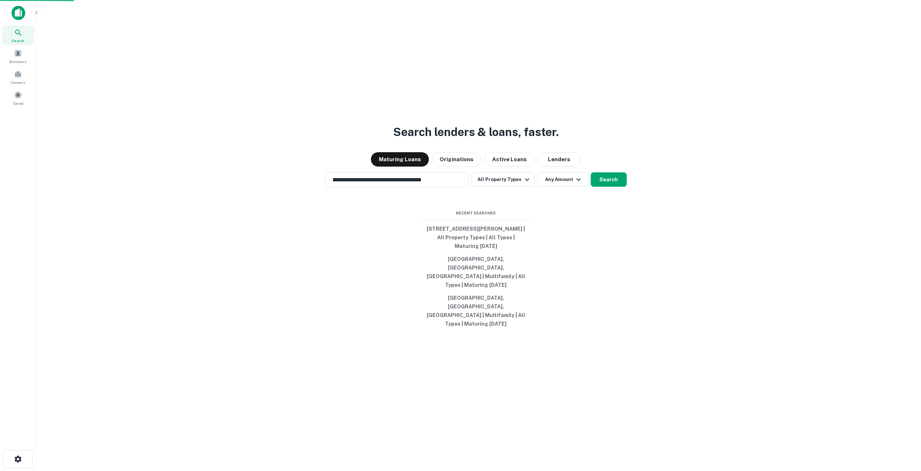
click at [401, 171] on div "305 e chapman rd, carlsbad, nm, 88220" at bounding box center [460, 170] width 179 height 13
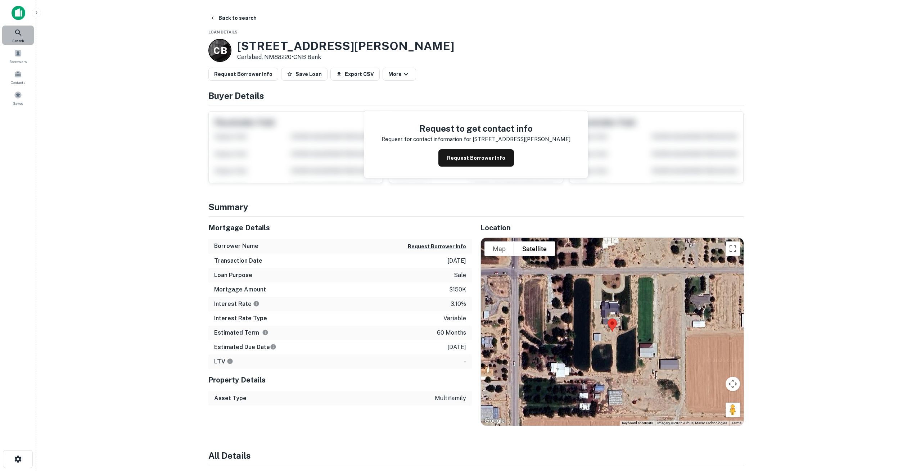
click at [18, 34] on icon at bounding box center [18, 32] width 9 height 9
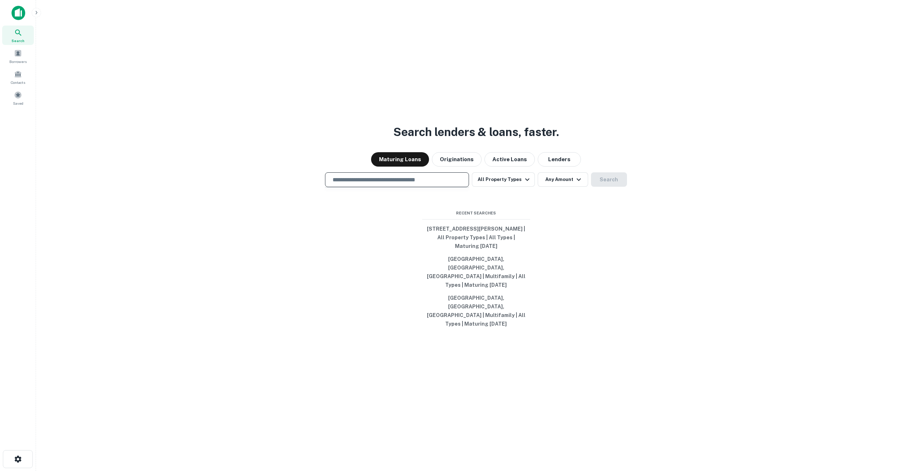
type input "**********"
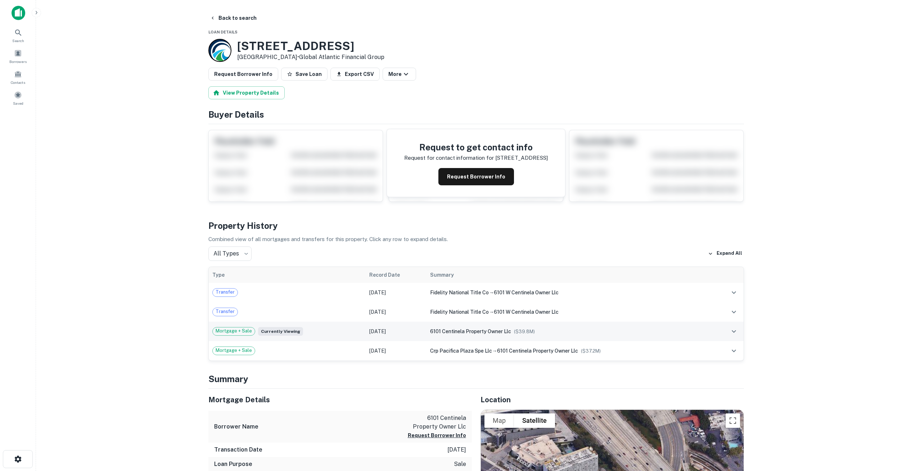
scroll to position [0, 0]
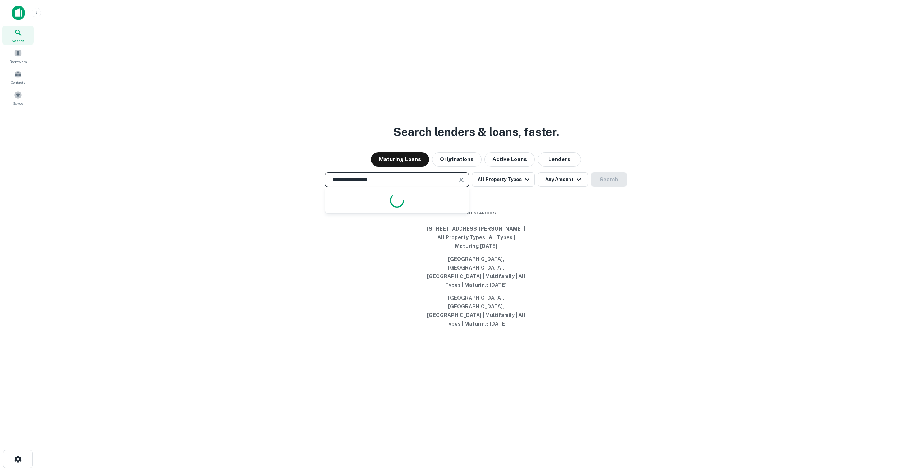
click at [397, 184] on input "**********" at bounding box center [391, 180] width 127 height 8
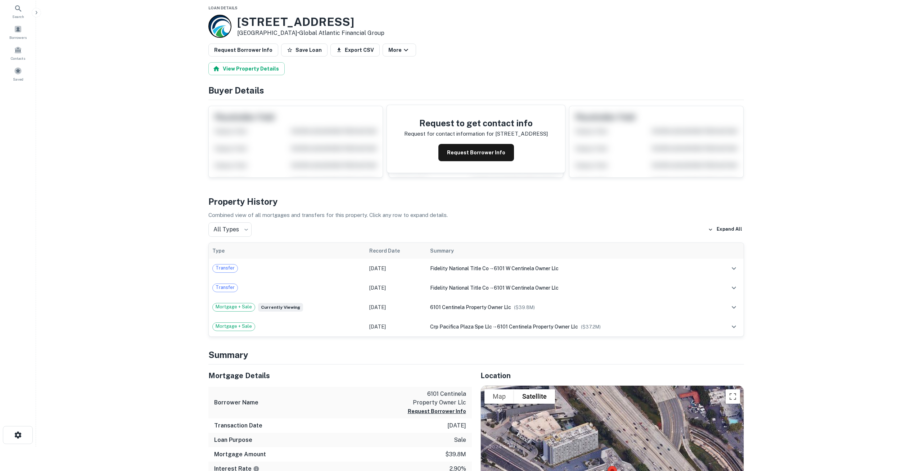
scroll to position [24, 0]
click at [16, 10] on icon at bounding box center [18, 9] width 6 height 6
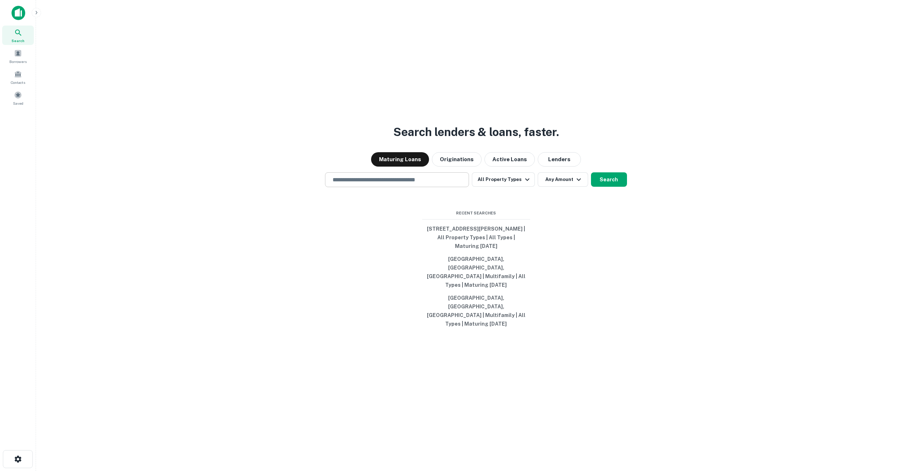
click at [411, 184] on input "text" at bounding box center [396, 180] width 137 height 8
paste input "**********"
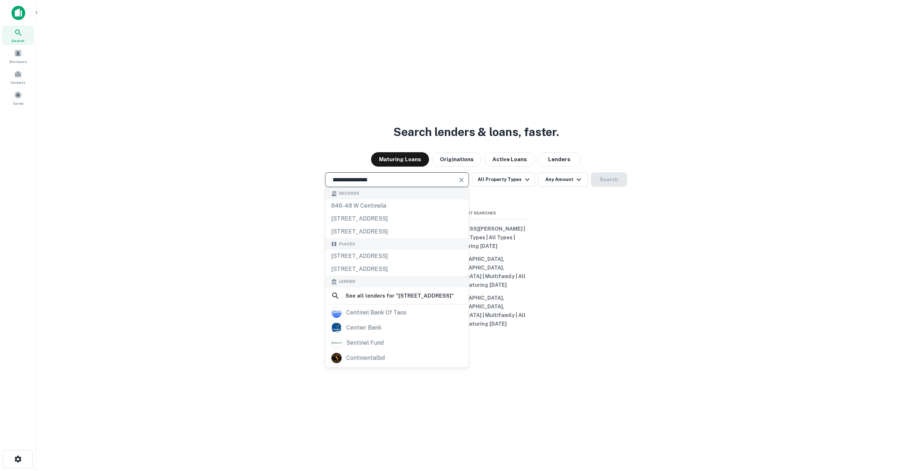
type input "**********"
click at [19, 35] on icon at bounding box center [18, 32] width 9 height 9
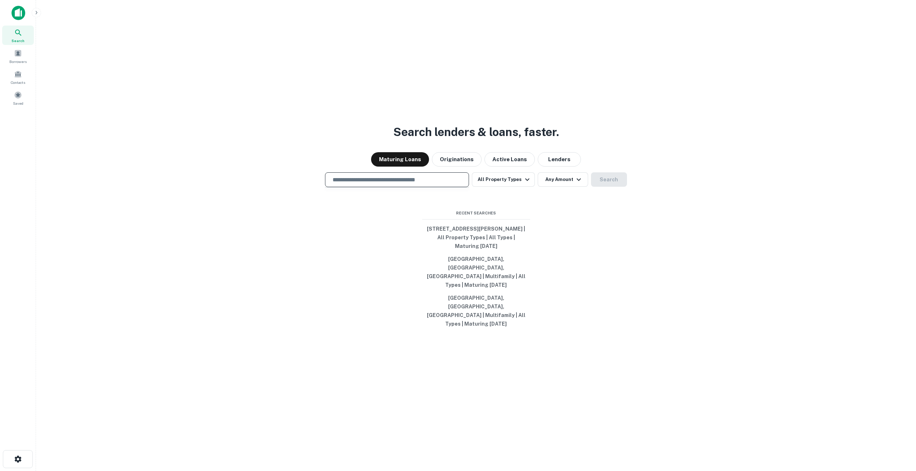
click at [372, 184] on input "text" at bounding box center [396, 180] width 137 height 8
paste input "**********"
type input "**********"
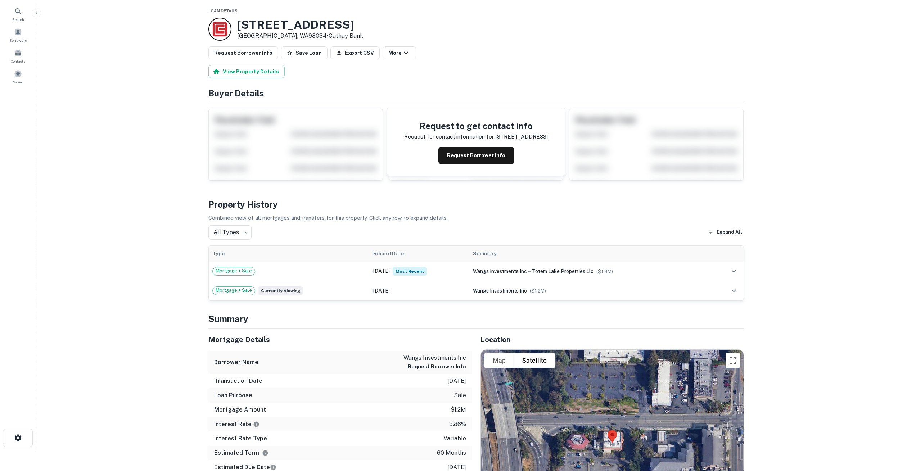
scroll to position [27, 0]
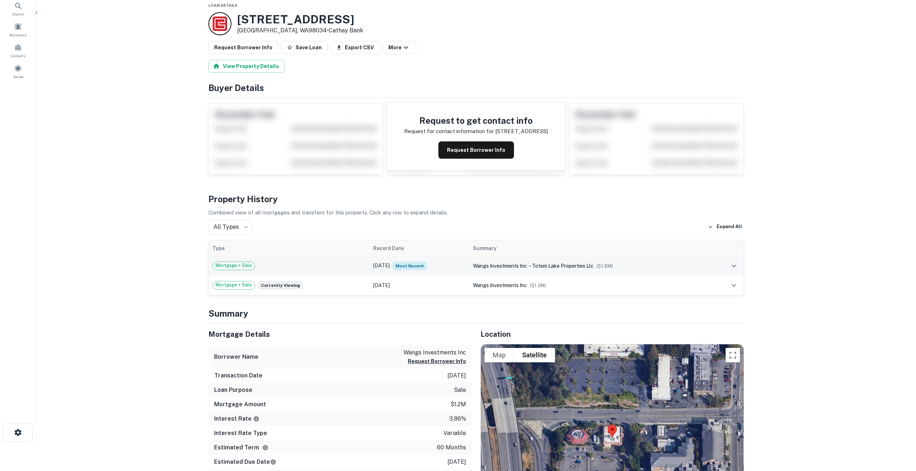
click at [387, 263] on td "[DATE] Most Recent" at bounding box center [420, 265] width 100 height 19
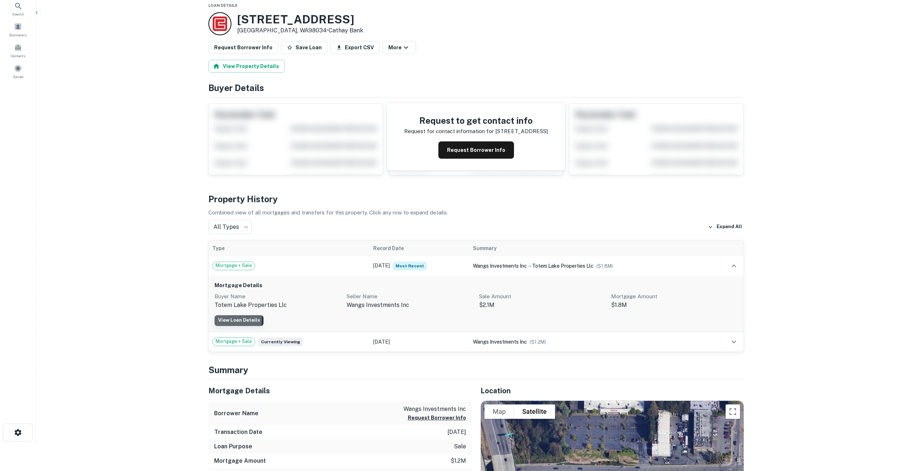
click at [230, 320] on link "View Loan Details" at bounding box center [239, 320] width 49 height 11
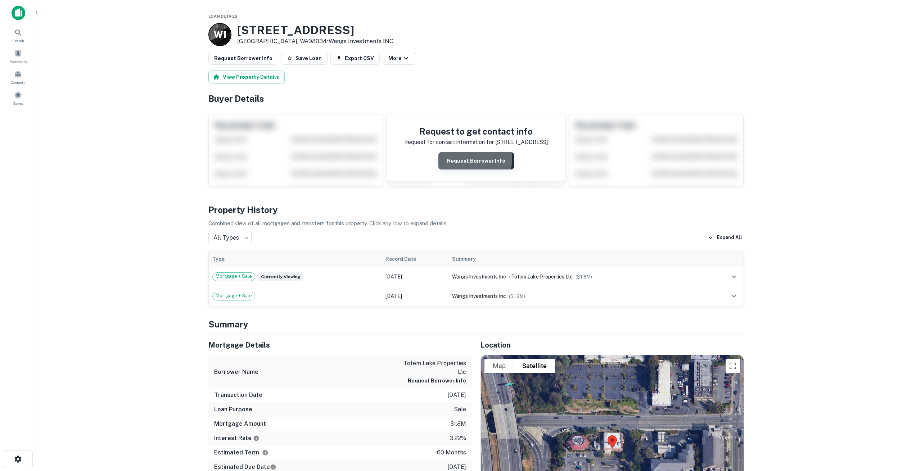
click at [470, 159] on button "Request Borrower Info" at bounding box center [476, 160] width 76 height 17
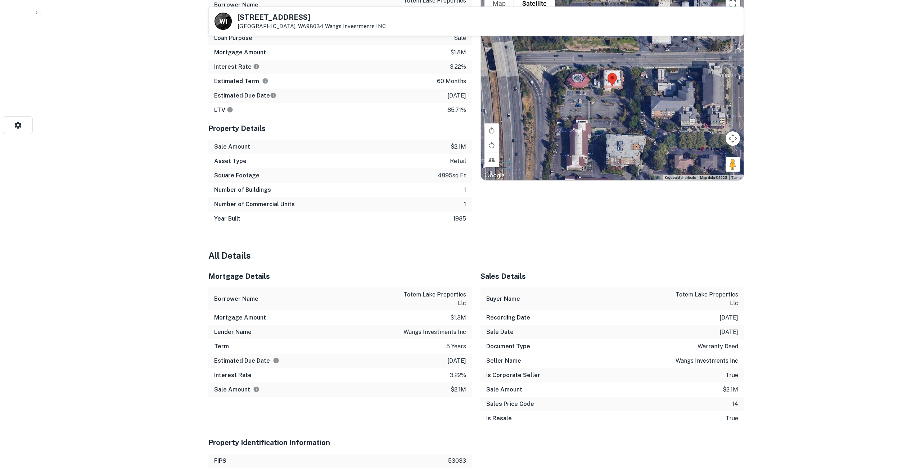
scroll to position [546, 0]
